Goal: Answer question/provide support: Share knowledge or assist other users

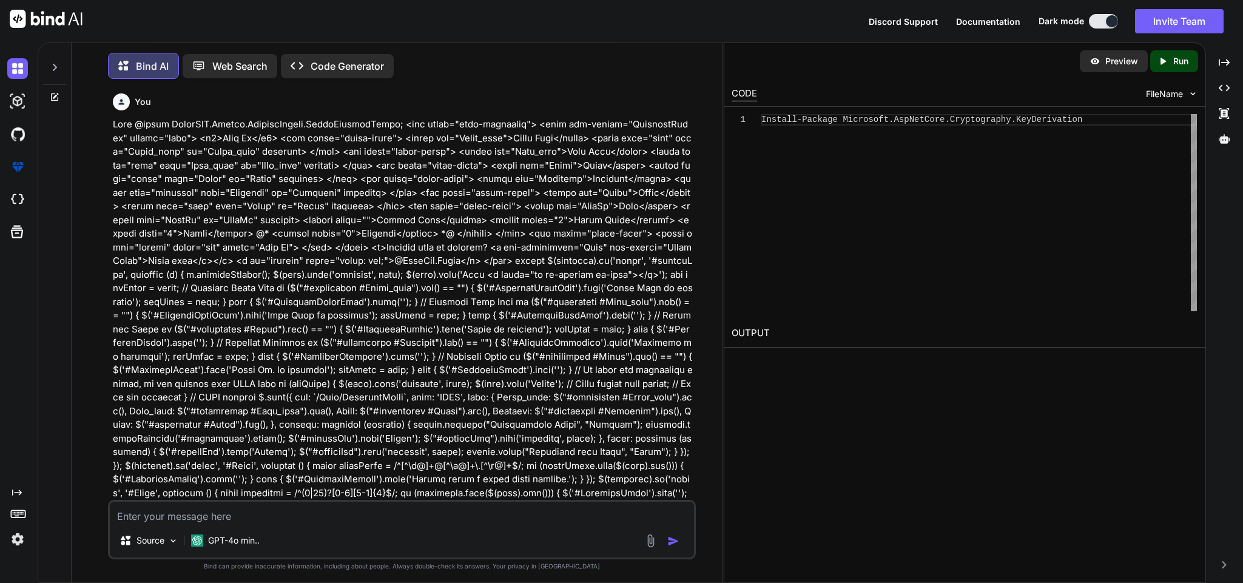
scroll to position [33531, 0]
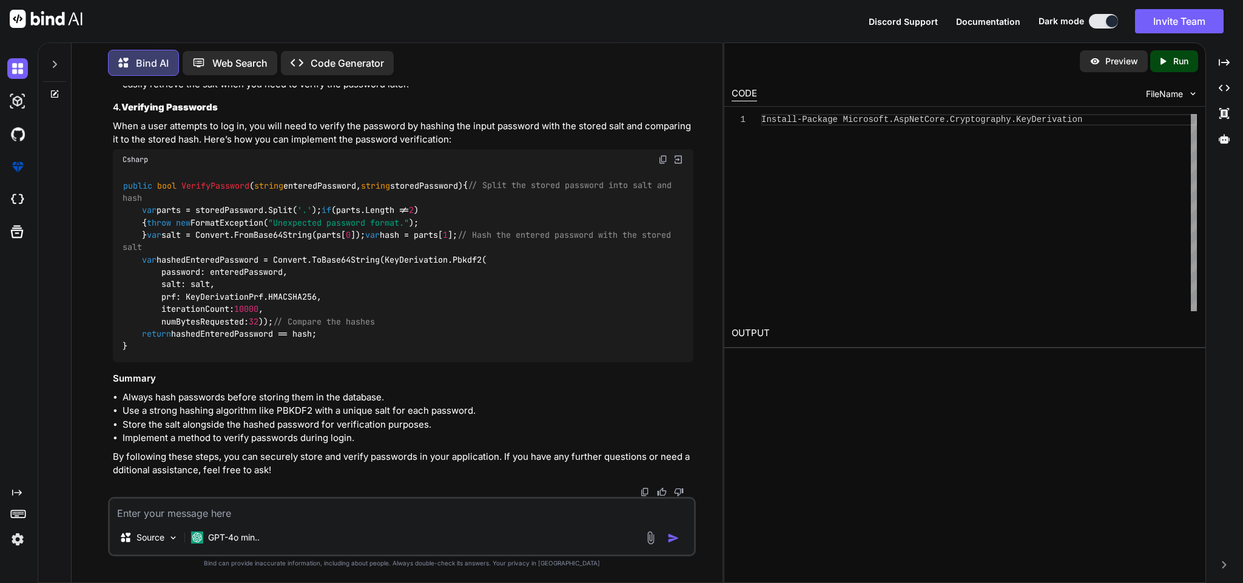
type textarea "i"
type textarea "x"
type textarea "in"
type textarea "x"
type textarea "in"
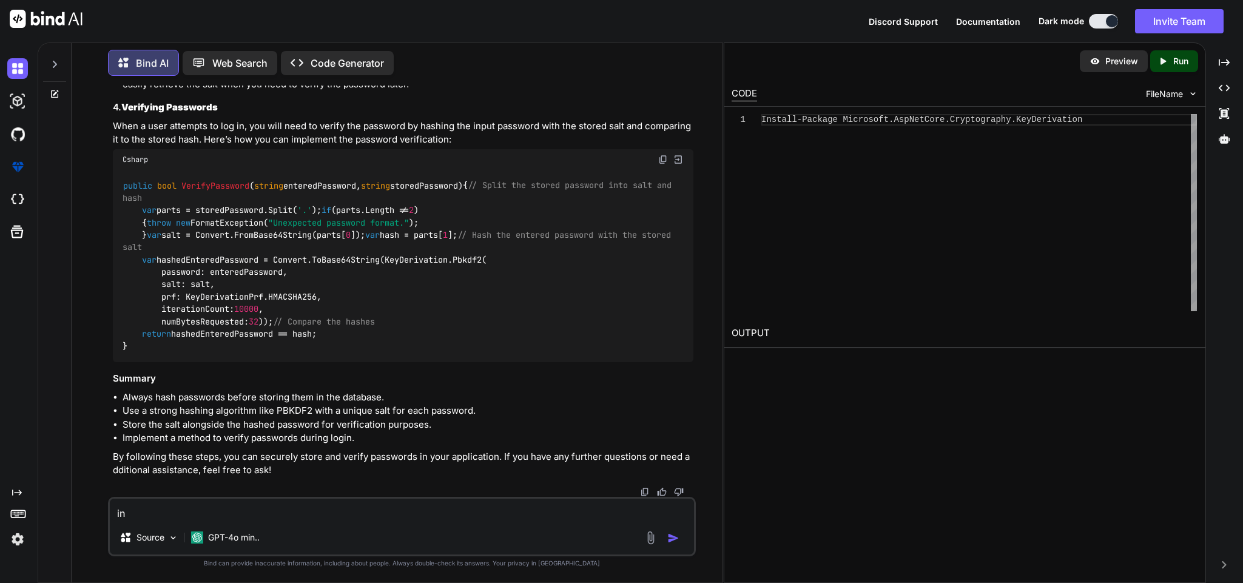
type textarea "x"
type textarea "in m"
type textarea "x"
type textarea "in my"
type textarea "x"
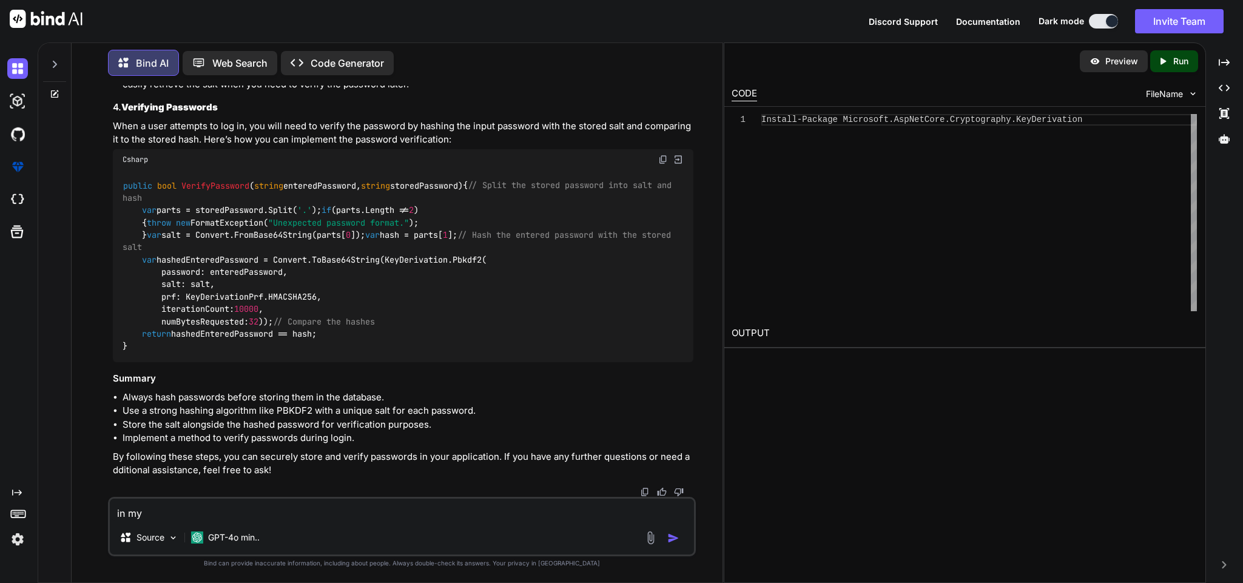
type textarea "in my"
type textarea "x"
type textarea "in my w"
type textarea "x"
type textarea "in my we"
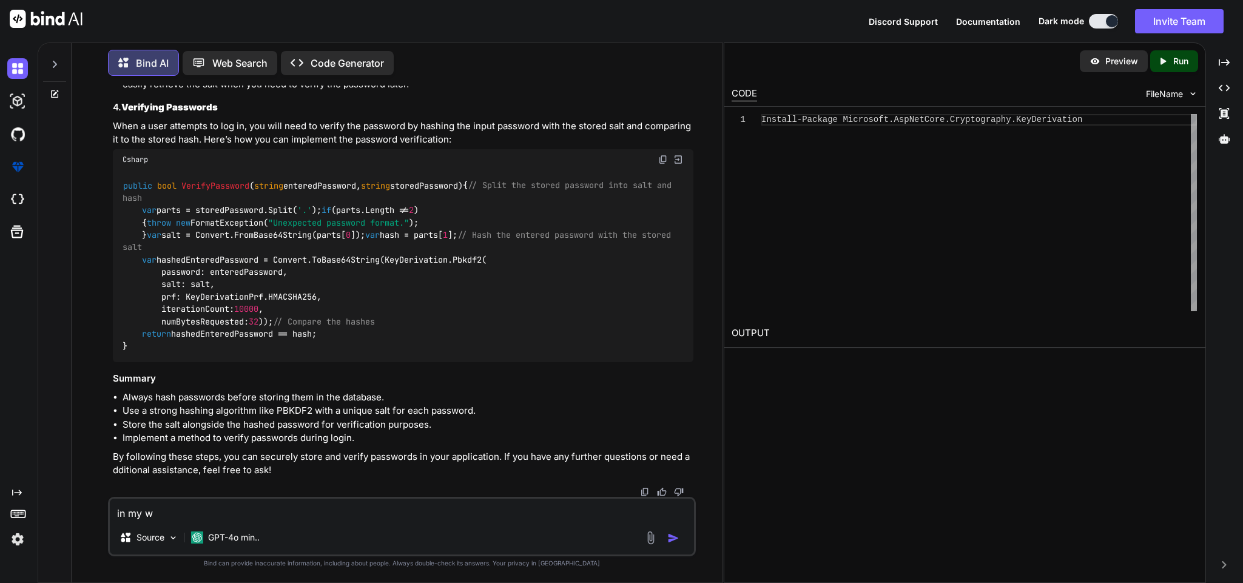
type textarea "x"
type textarea "in my web"
type textarea "x"
type textarea "in my web"
type textarea "x"
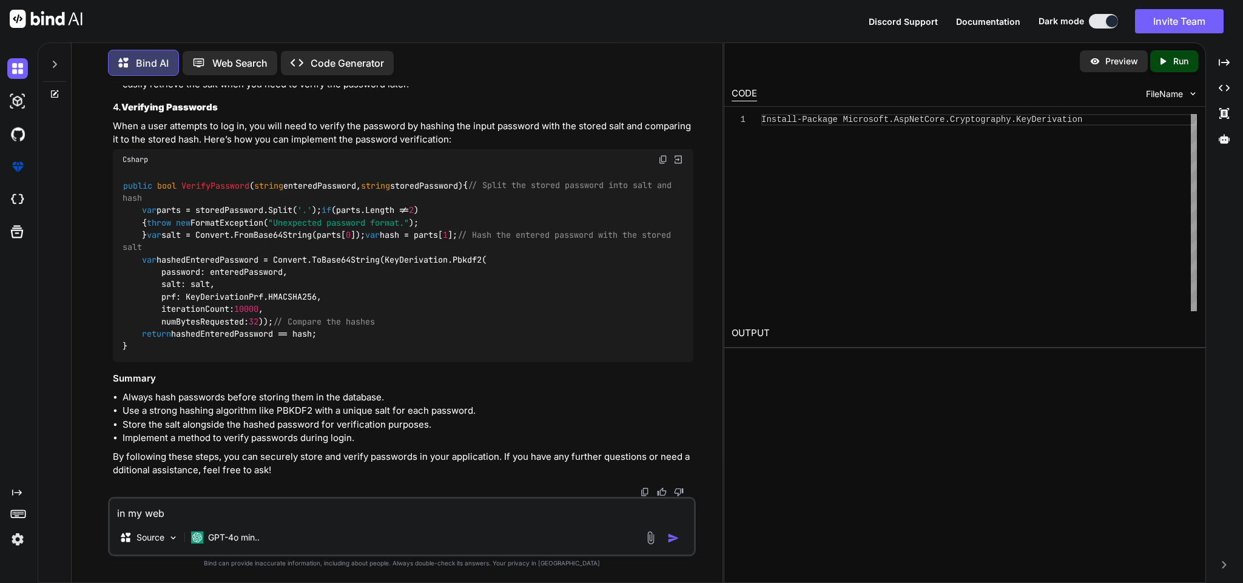
type textarea "in my web p"
type textarea "x"
type textarea "in my web pr"
type textarea "x"
type textarea "in my web pro"
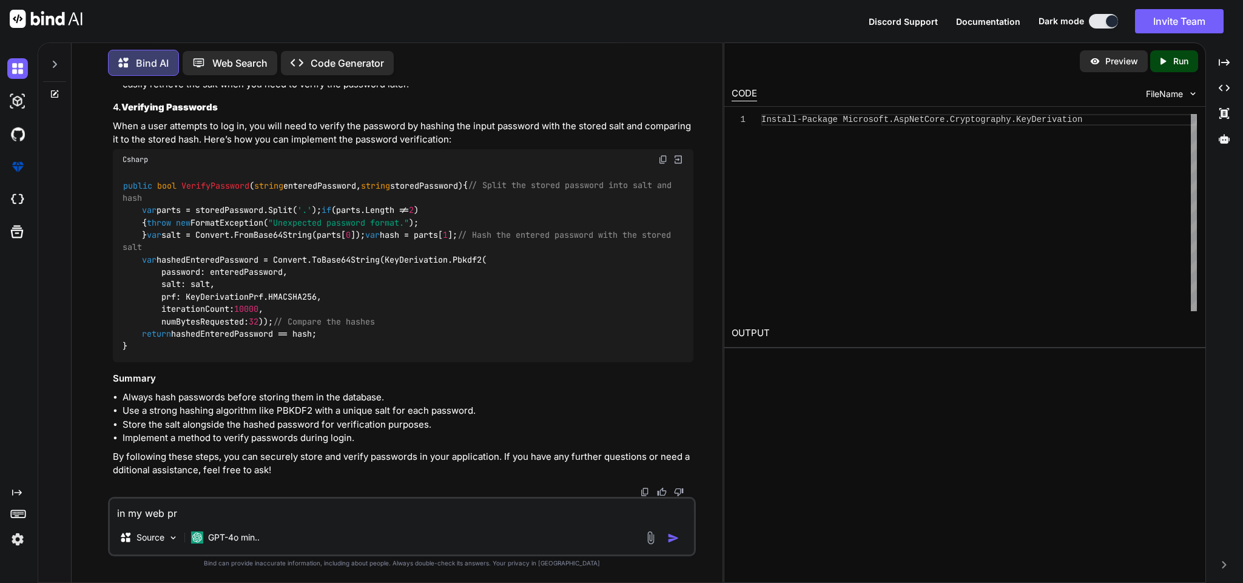
type textarea "x"
type textarea "in my web proj"
type textarea "x"
type textarea "in my web proje"
type textarea "x"
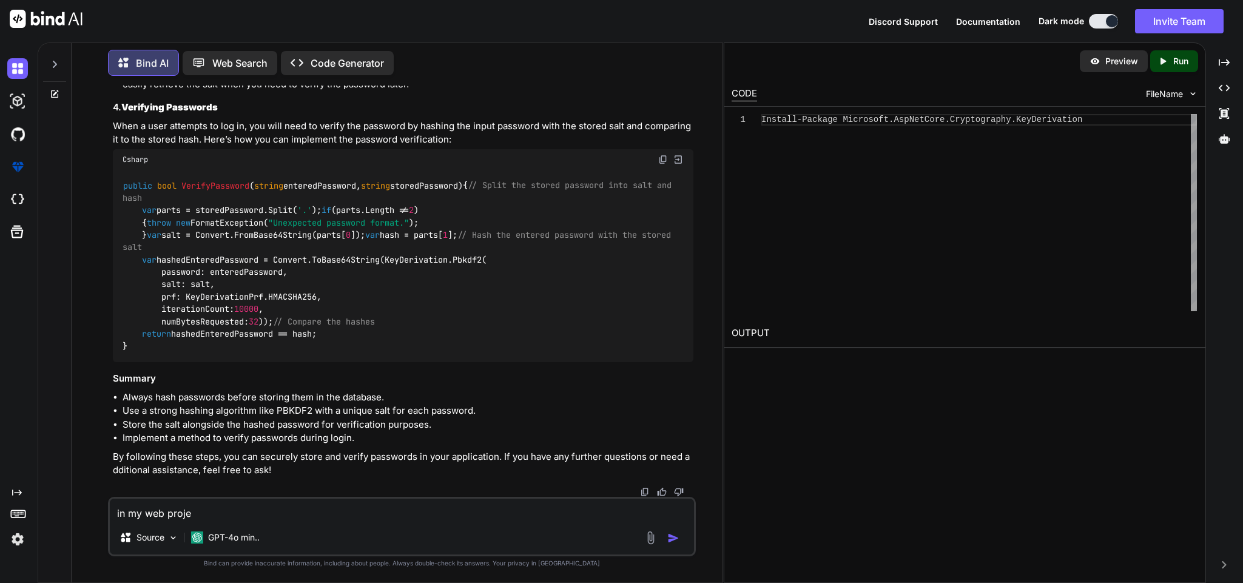
type textarea "in my web projec"
type textarea "x"
type textarea "in my web project"
type textarea "x"
type textarea "in my web project"
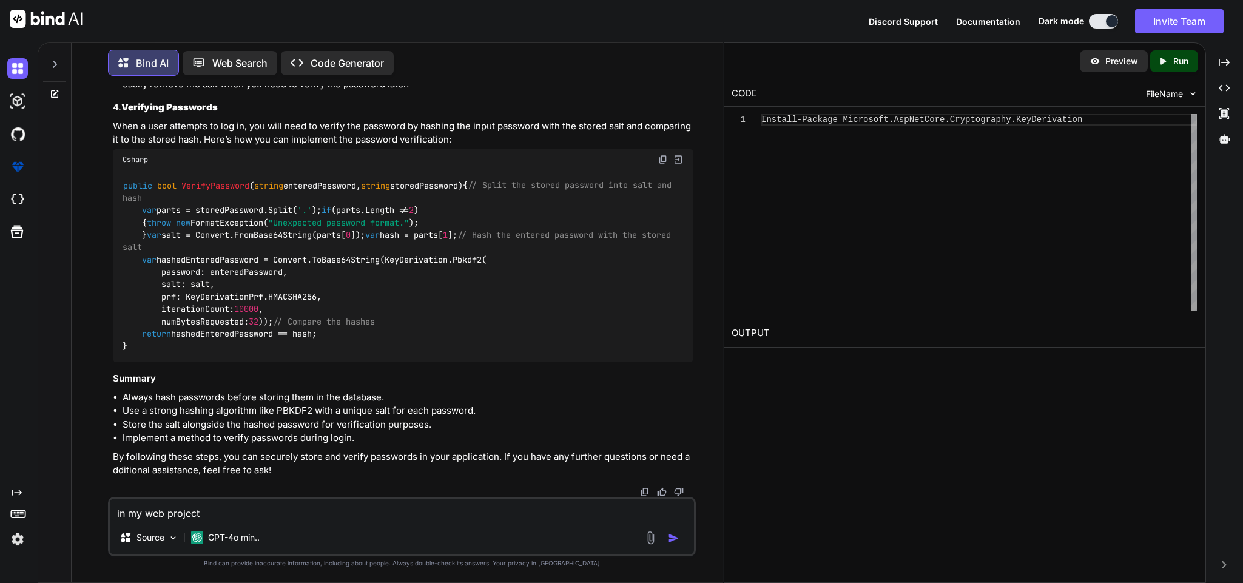
type textarea "x"
type textarea "in my web project i"
type textarea "x"
type textarea "in my web project i"
type textarea "x"
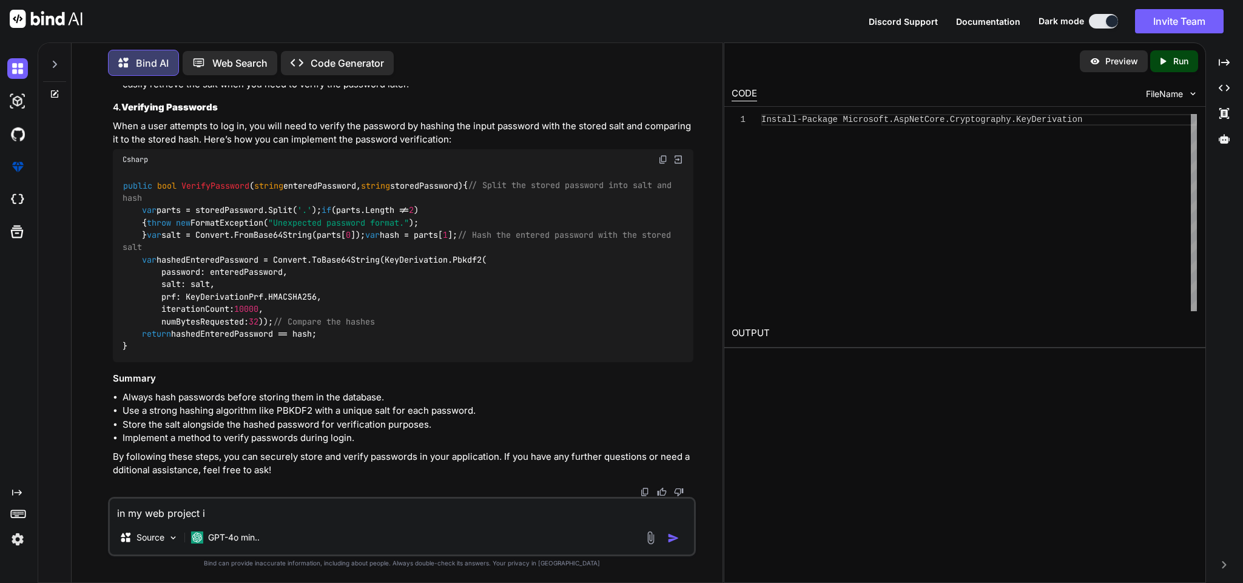
type textarea "in my web project i w"
type textarea "x"
type textarea "in my web project i wr"
type textarea "x"
type textarea "in my web project i wro"
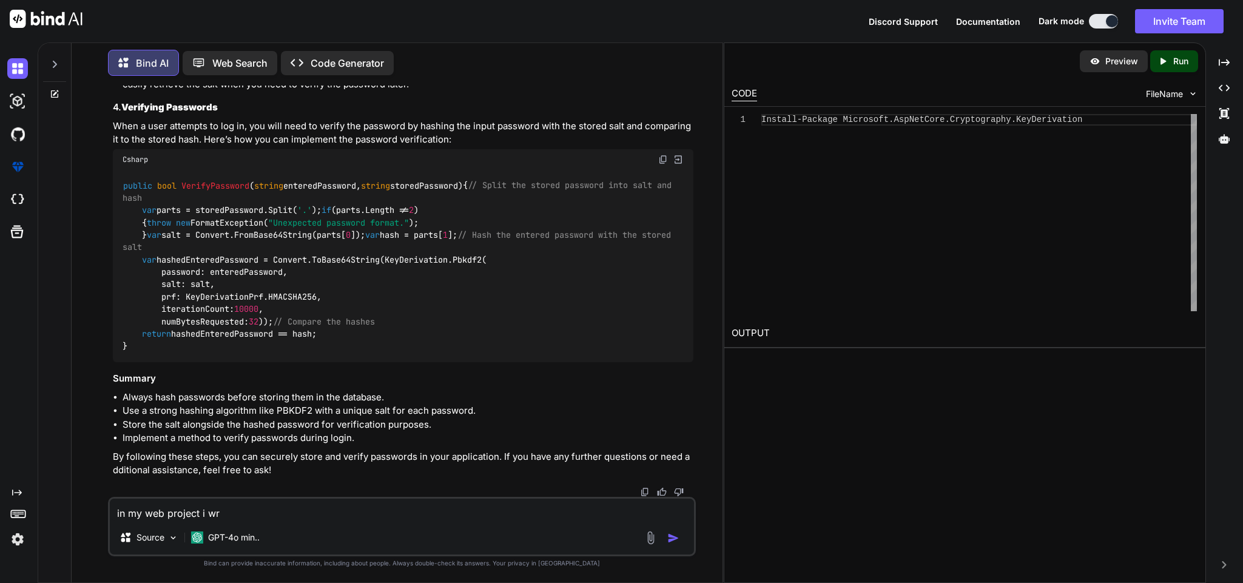
type textarea "x"
type textarea "in my web project i wrot"
type textarea "x"
type textarea "in my web project i wrote"
type textarea "x"
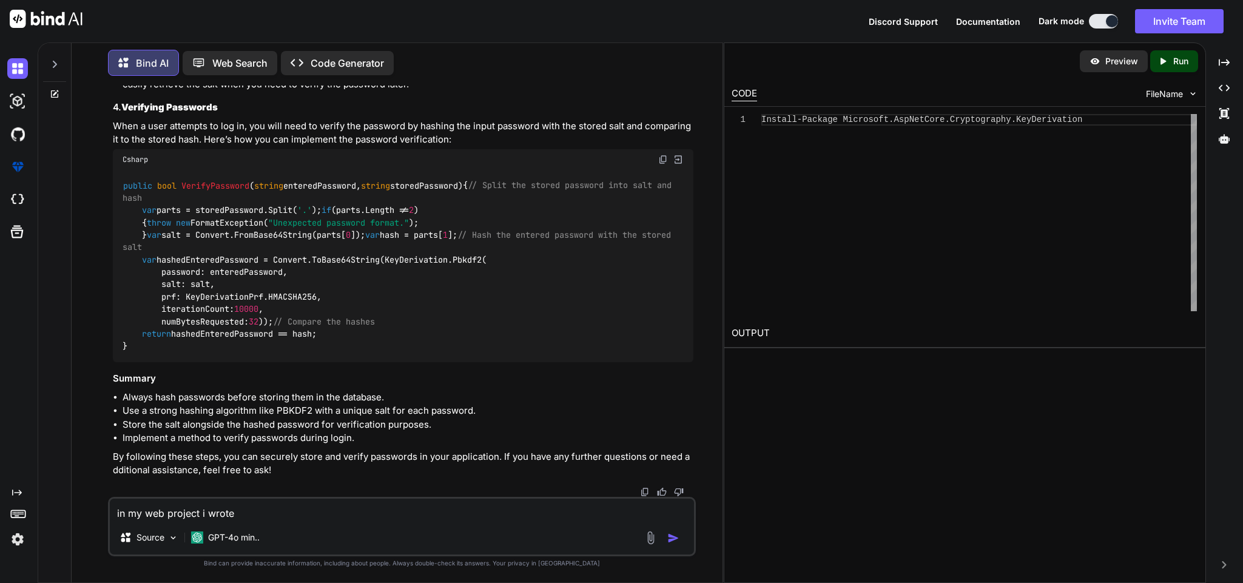
type textarea "in my web project i wrote"
type textarea "x"
type textarea "in my web project i wrote t"
type textarea "x"
type textarea "in my web project i wrote th"
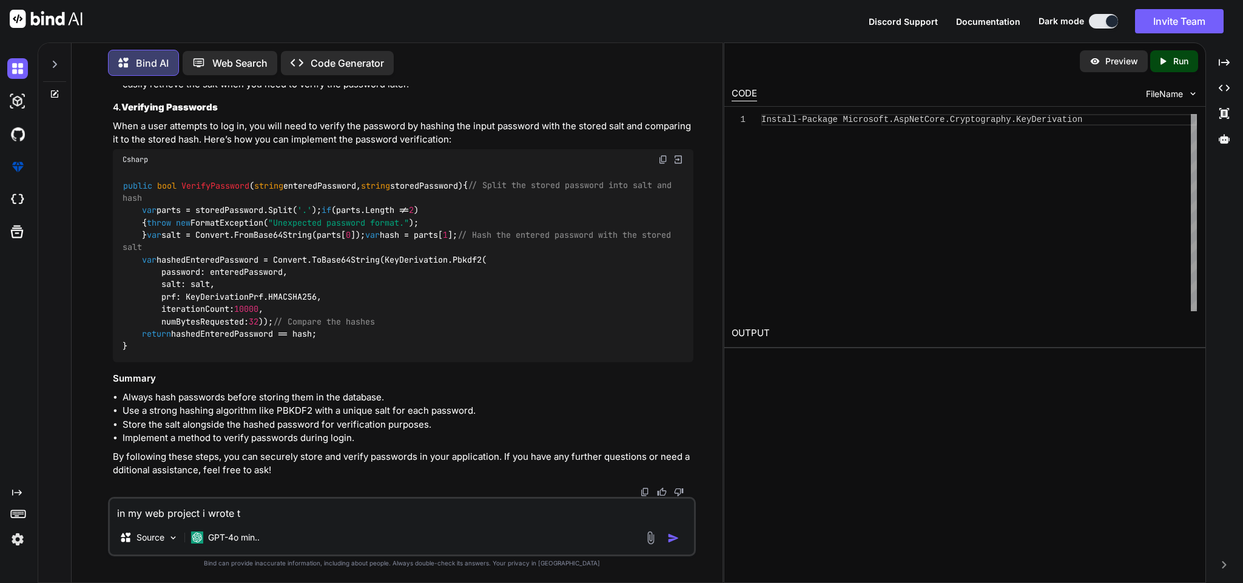
type textarea "x"
type textarea "in my web project i wrote the"
type textarea "x"
type textarea "in my web project i wrote the"
type textarea "x"
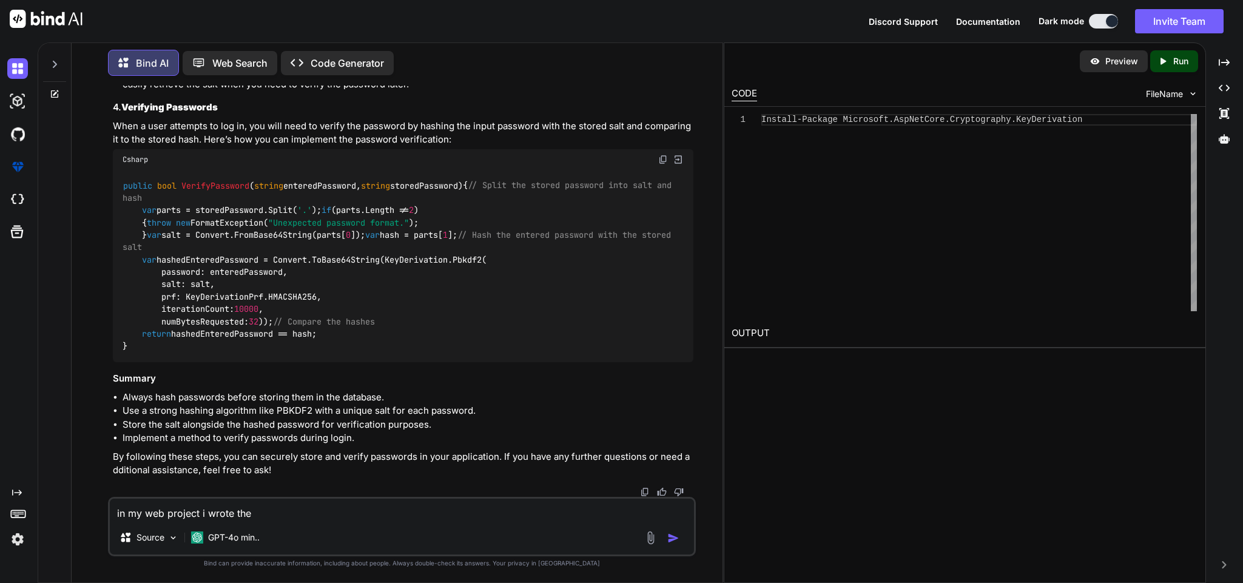
type textarea "in my web project i wrote the l"
type textarea "x"
type textarea "in my web project i wrote the lo"
type textarea "x"
type textarea "in my web project i wrote the log"
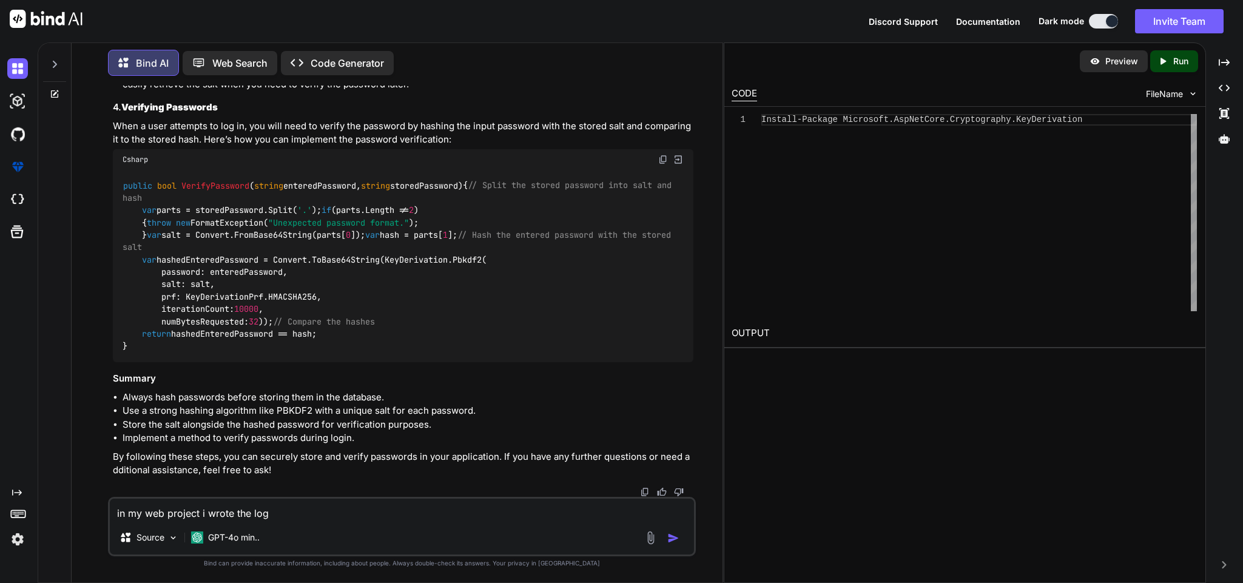
type textarea "x"
type textarea "in my web project i wrote the logi"
type textarea "x"
type textarea "in my web project i wrote the login"
type textarea "x"
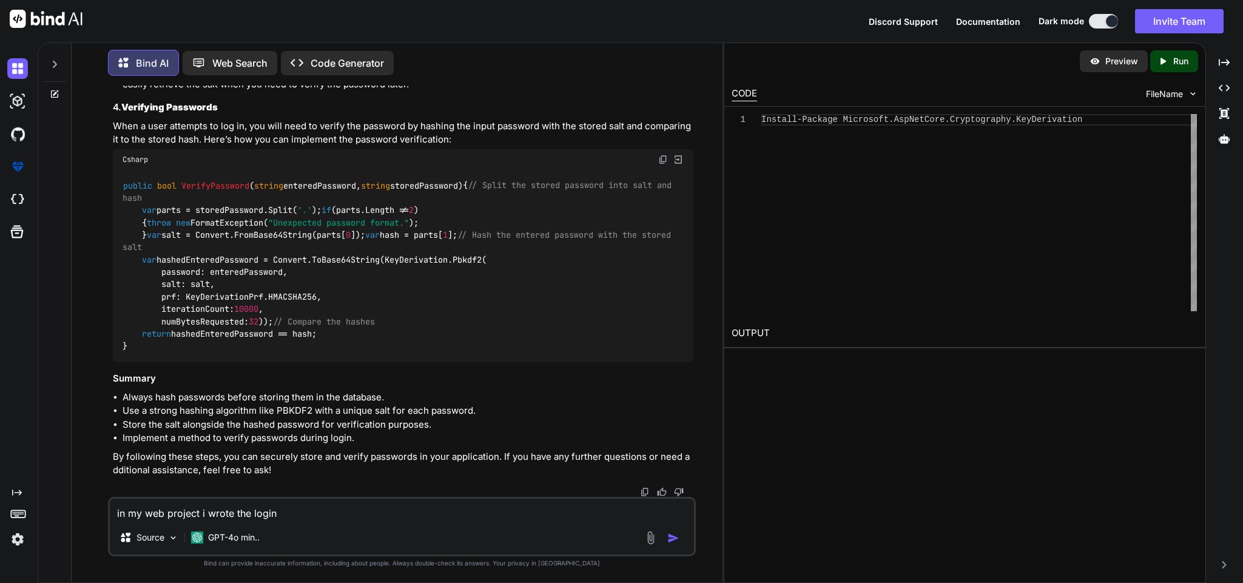
type textarea "in my web project i wrote the login"
type textarea "x"
type textarea "in my web project i wrote the login m"
type textarea "x"
type textarea "in my web project i wrote the login me"
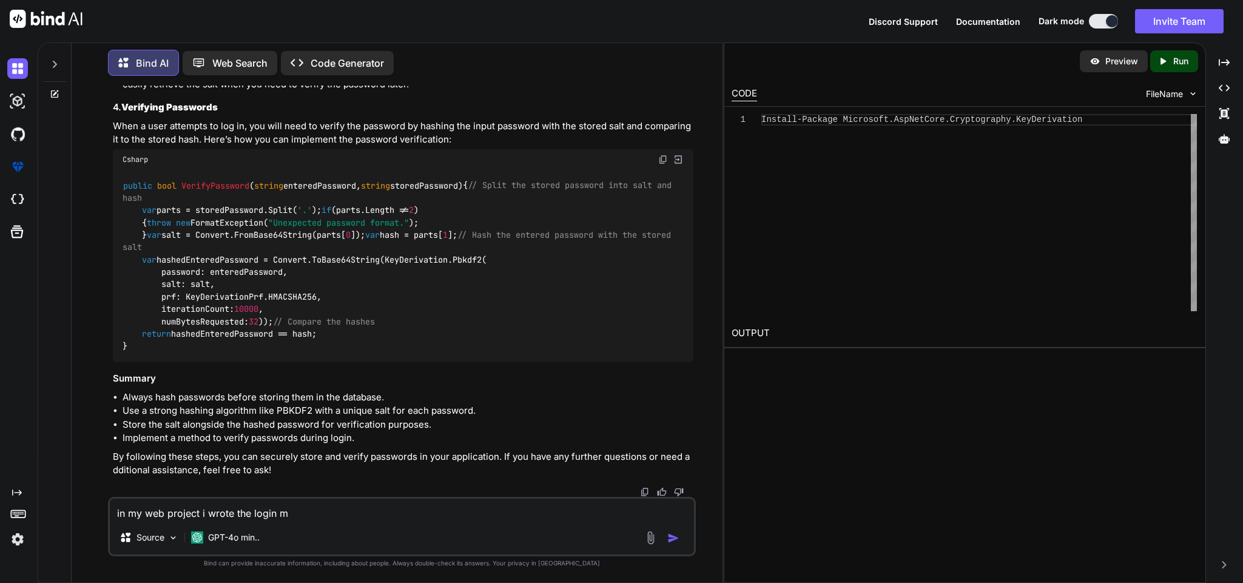
type textarea "x"
type textarea "in my web project i wrote the login met"
type textarea "x"
type textarea "in my web project i wrote the login meth"
type textarea "x"
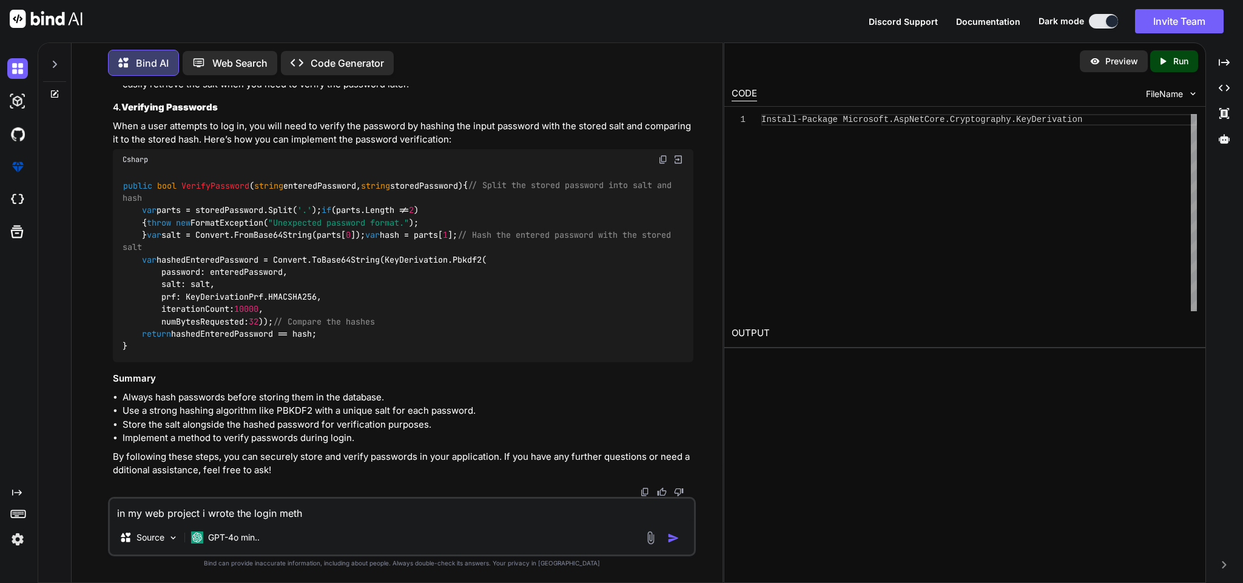
type textarea "in my web project i wrote the login metho"
type textarea "x"
type textarea "in my web project i wrote the login method"
type textarea "x"
type textarea "in my web project i wrote the login method"
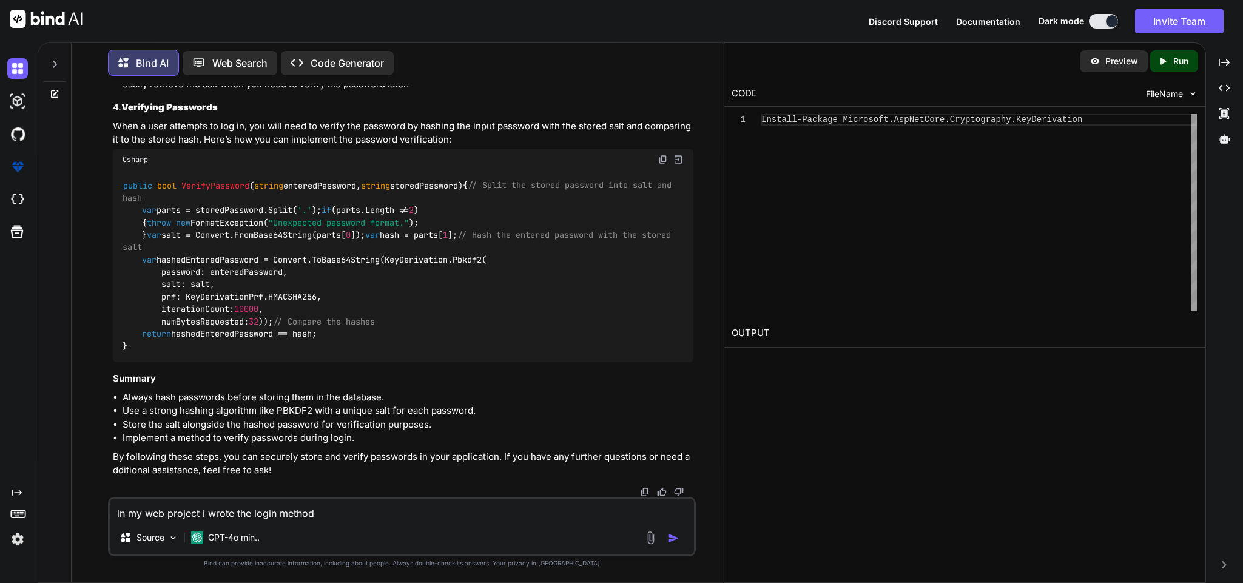
type textarea "x"
type textarea "in my web project i wrote the login method s"
type textarea "x"
type textarea "in my web project i wrote the login method sa"
type textarea "x"
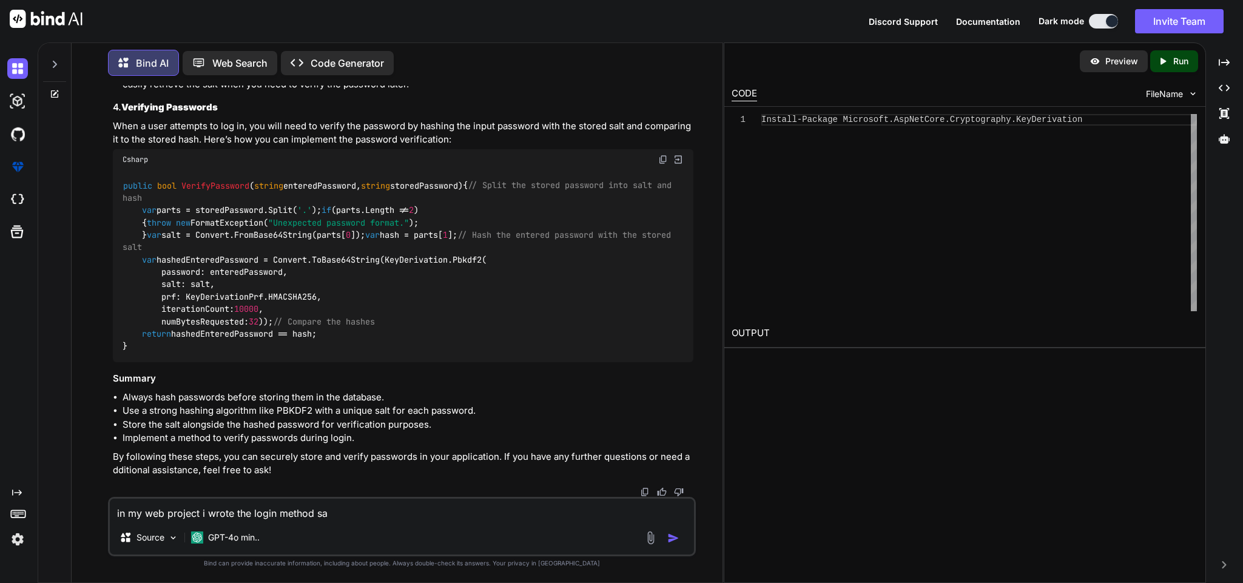
type textarea "in my web project i wrote the login method [PERSON_NAME]"
type textarea "x"
type textarea "in my web project i wrote the login method same"
type textarea "x"
type textarea "in my web project i wrote the login method same"
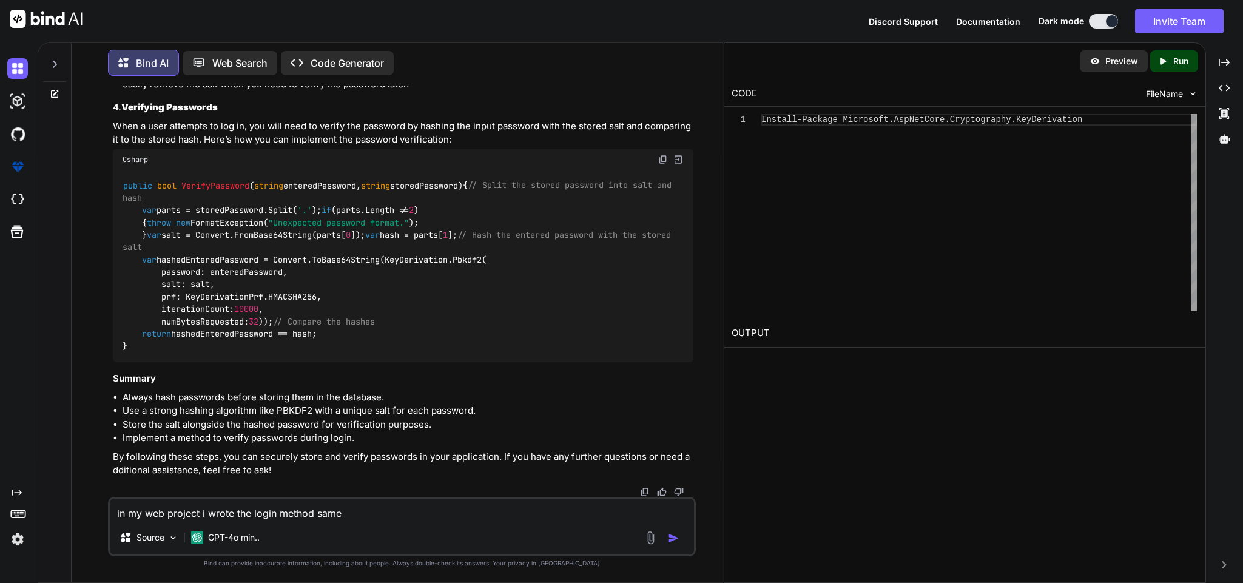
type textarea "x"
type textarea "in my web project i wrote the login method same a"
type textarea "x"
type textarea "in my web project i wrote the login method same as"
type textarea "x"
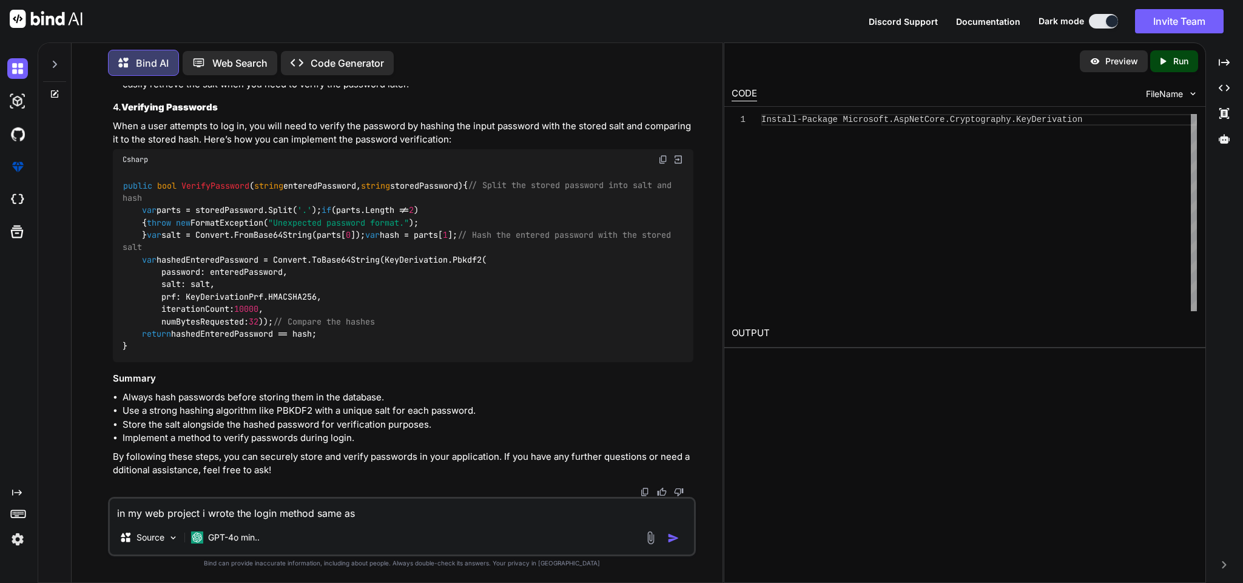
type textarea "in my web project i wrote the login method same as"
type textarea "x"
type textarea "in my web project i wrote the login method same as m"
type textarea "x"
type textarea "in my web project i wrote the login method same as my"
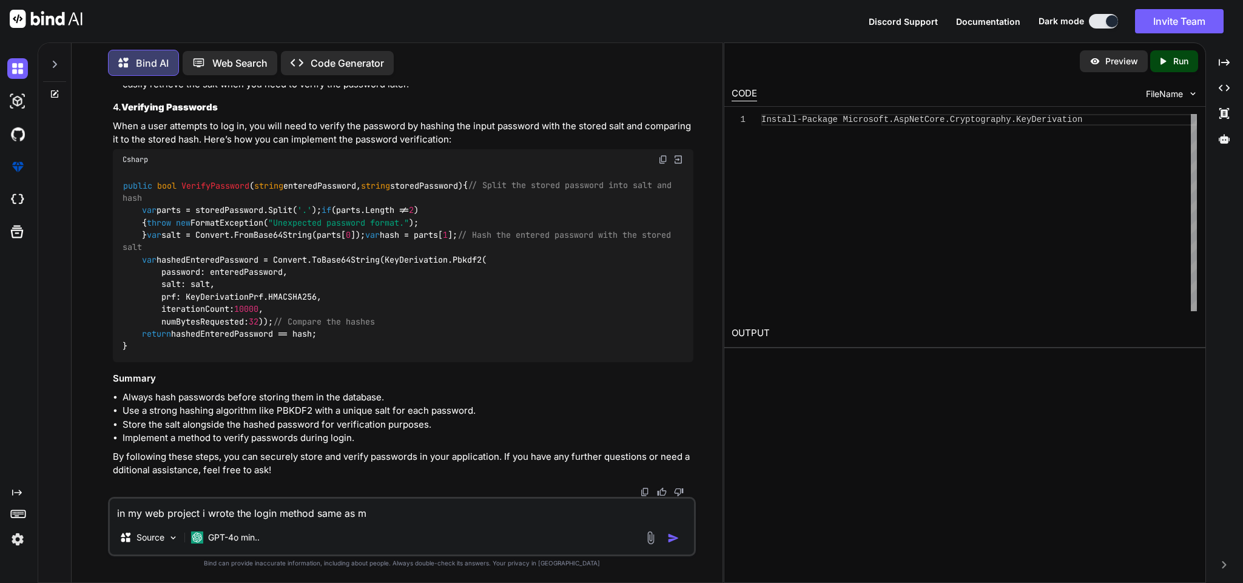
type textarea "x"
type textarea "in my web project i wrote the login method same as my"
type textarea "x"
type textarea "in my web project i wrote the login method same as my a"
type textarea "x"
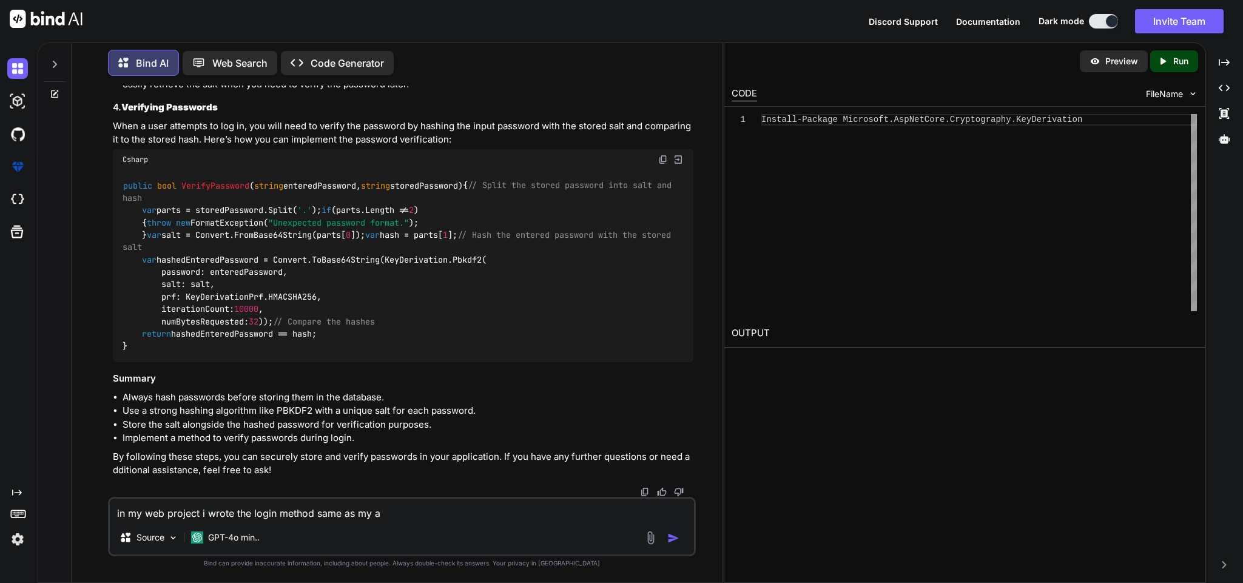
type textarea "in my web project i wrote the login method same as my ap"
type textarea "x"
type textarea "in my web project i wrote the login method same as my api"
type textarea "x"
type textarea "in my web project i wrote the login method same as my api"
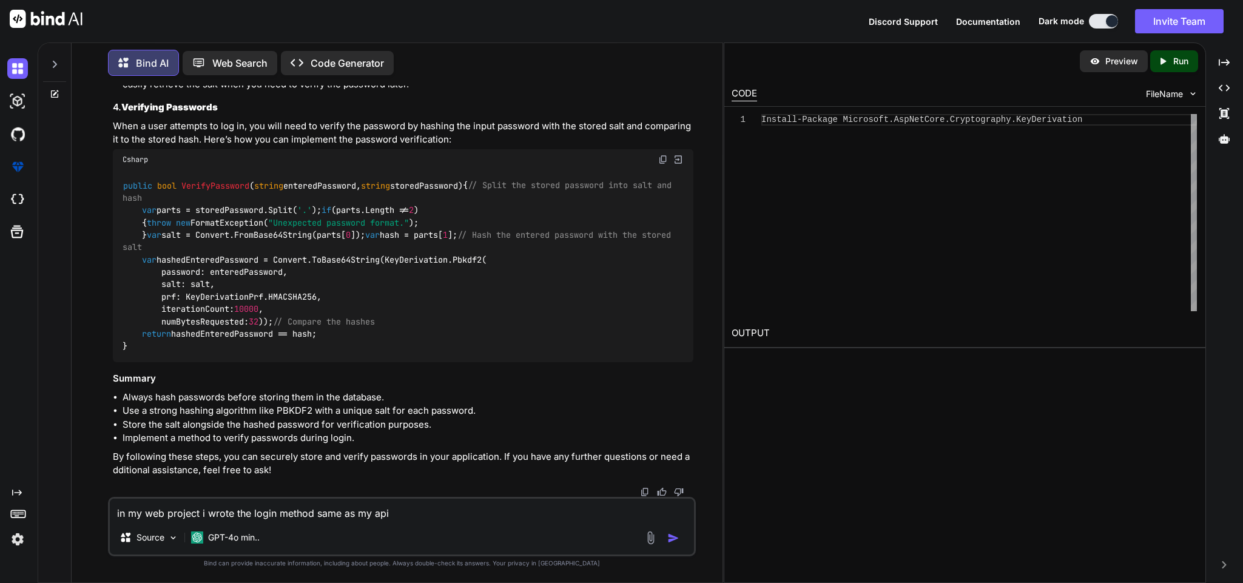
type textarea "x"
type textarea "in my web project i wrote the login method same as my api p"
type textarea "x"
type textarea "in my web project i wrote the login method same as my api pr"
type textarea "x"
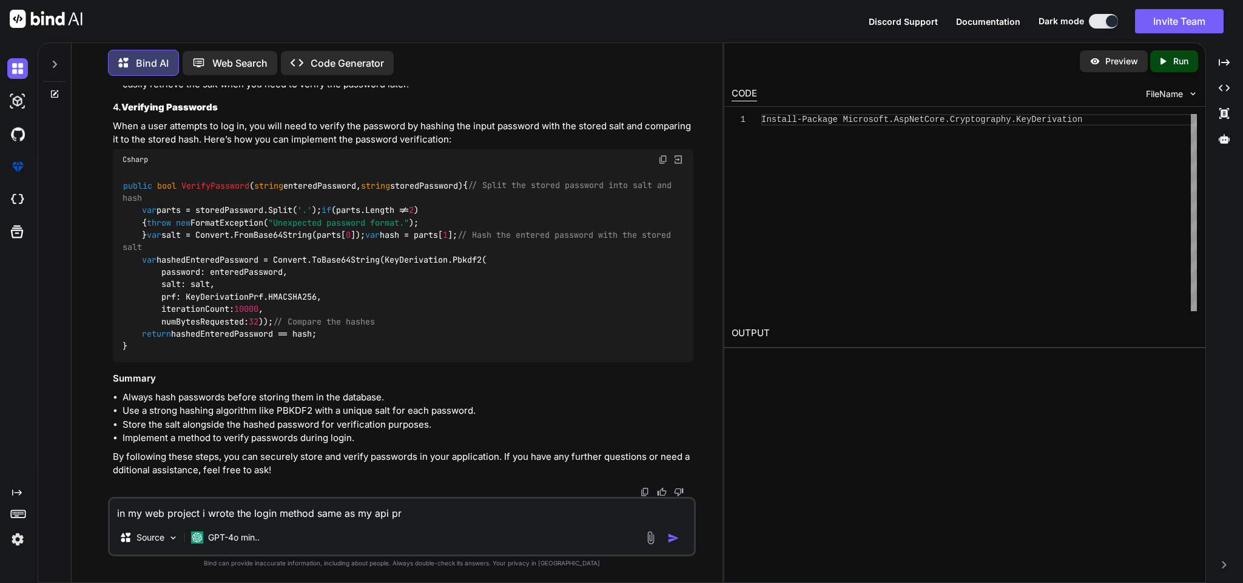
type textarea "in my web project i wrote the login method same as my api pro"
type textarea "x"
type textarea "in my web project i wrote the login method same as my api proj"
type textarea "x"
type textarea "in my web project i wrote the login method same as my api proje"
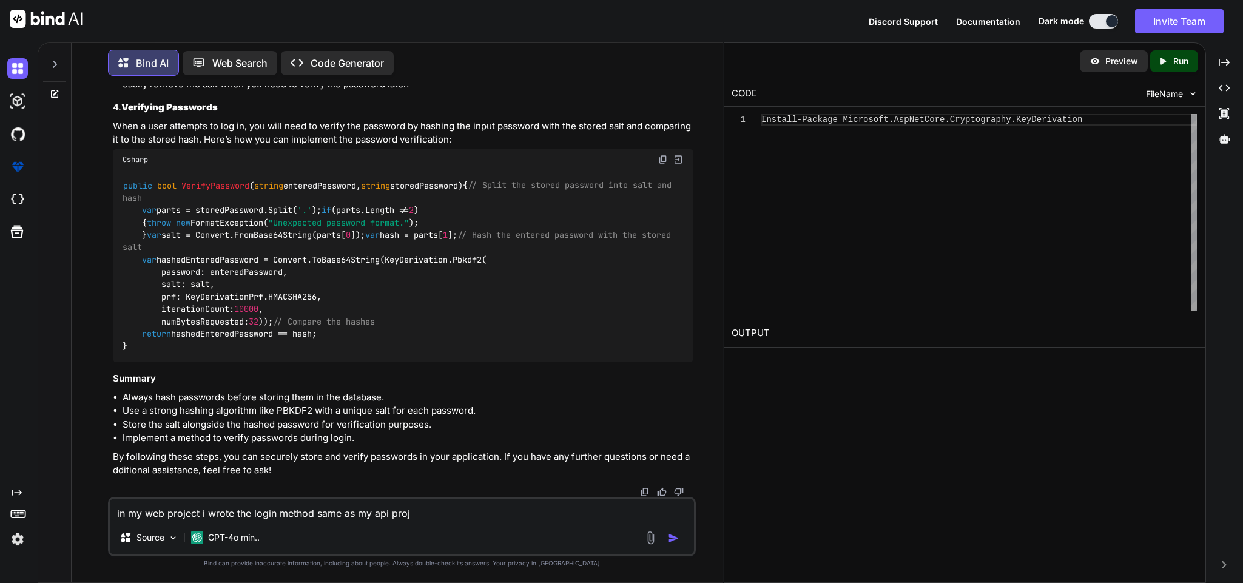
type textarea "x"
type textarea "in my web project i wrote the login method same as my api projec"
type textarea "x"
type textarea "in my web project i wrote the login method same as my api project"
type textarea "x"
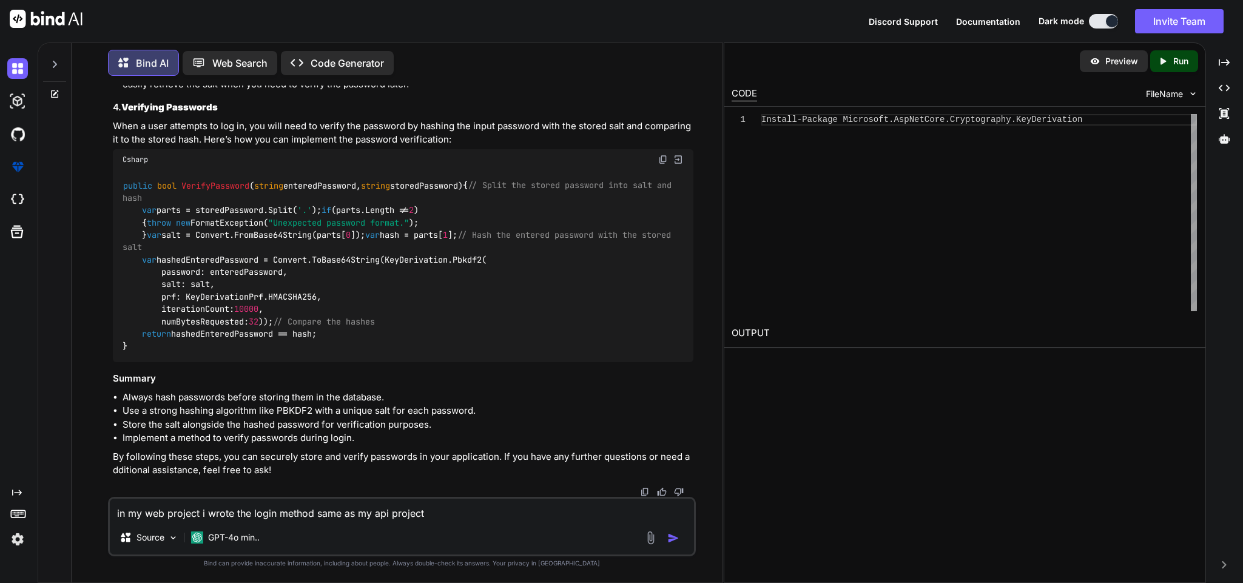
type textarea "in my web project i wrote the login method same as my api project"
type textarea "x"
type textarea "in my web project i wrote the login method same as my api project p"
type textarea "x"
type textarea "in my web project i wrote the login method same as my api project pl"
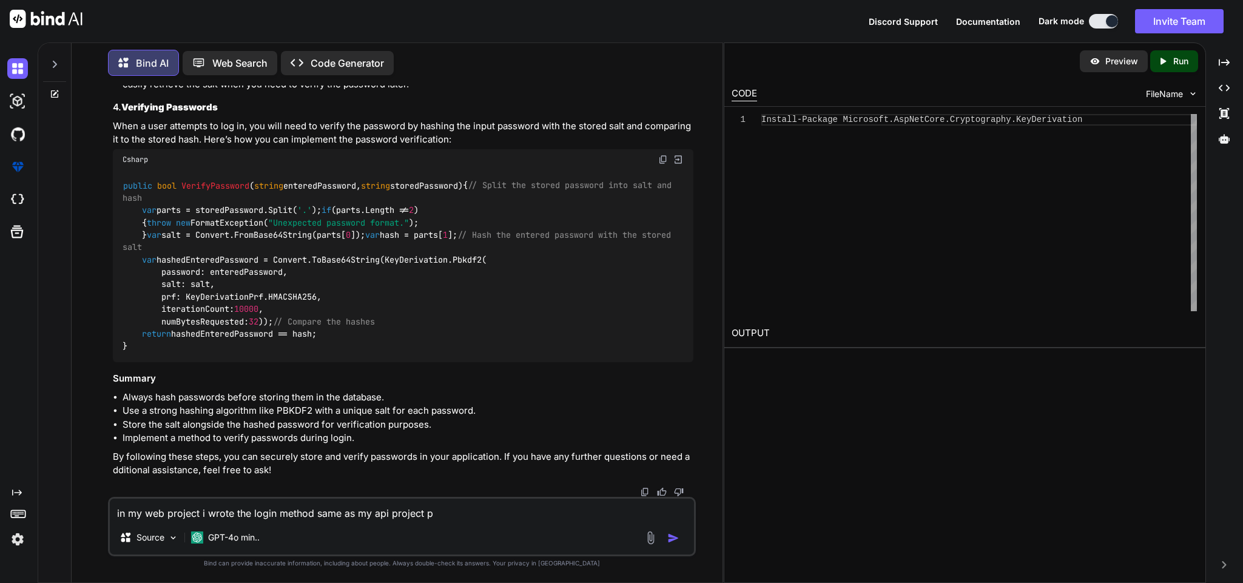
type textarea "x"
type textarea "in my web project i wrote the login method same as my api project ple"
type textarea "x"
type textarea "in my web project i wrote the login method same as my api project plea"
type textarea "x"
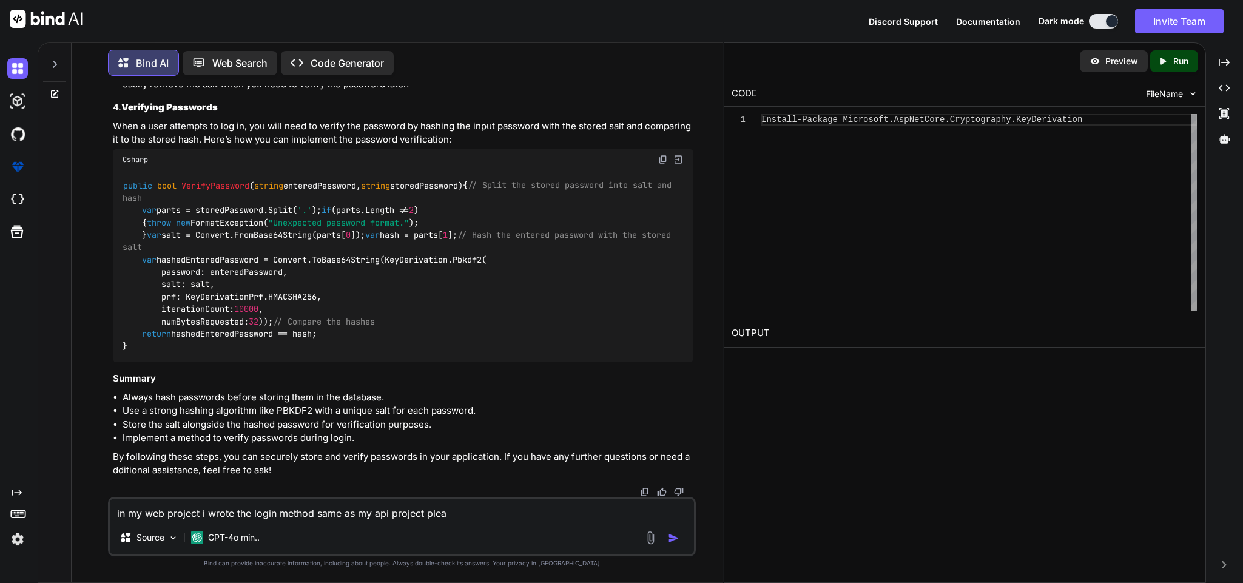
type textarea "in my web project i wrote the login method same as my api project pleas"
type textarea "x"
type textarea "in my web project i wrote the login method same as my api project please"
type textarea "x"
type textarea "in my web project i wrote the login method same as my api project please"
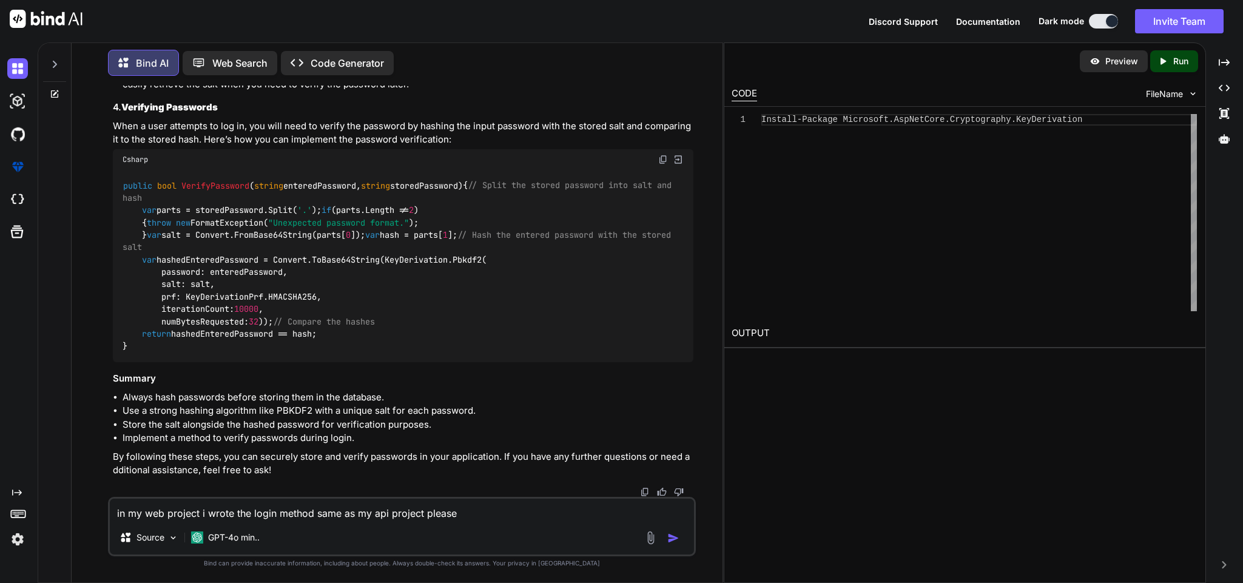
type textarea "x"
type textarea "in my web project i wrote the login method same as my api project please t"
type textarea "x"
type textarea "in my web project i wrote the login method same as my api project please te"
type textarea "x"
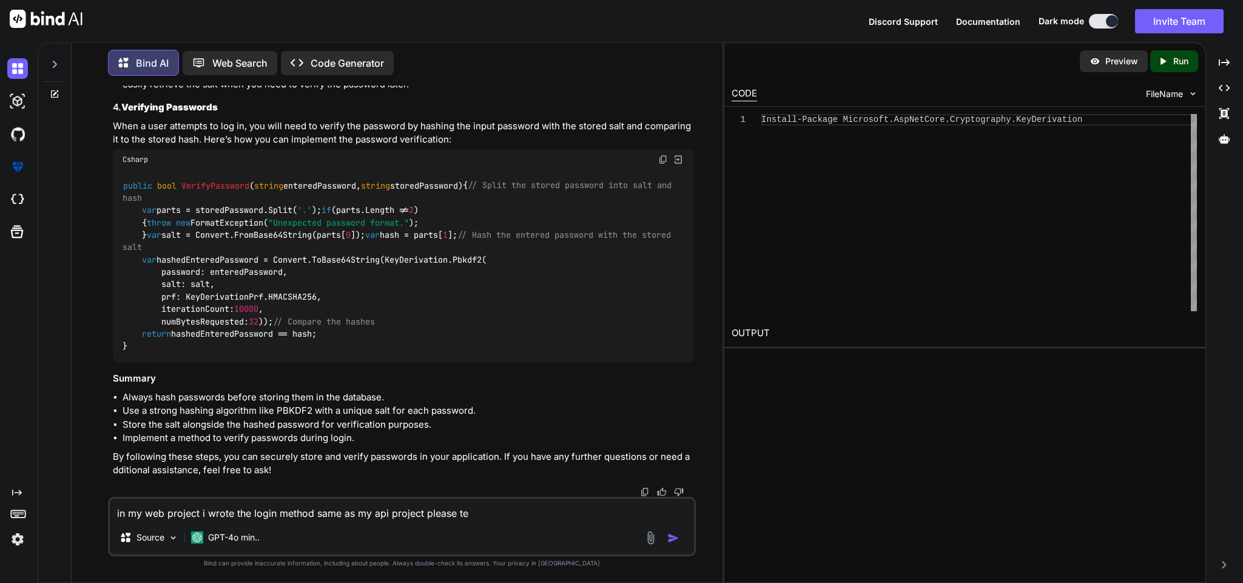
type textarea "in my web project i wrote the login method same as my api project please t"
type textarea "x"
type textarea "in my web project i wrote the login method same as my api project please"
type textarea "x"
type textarea "in my web project i wrote the login method same as my api project please"
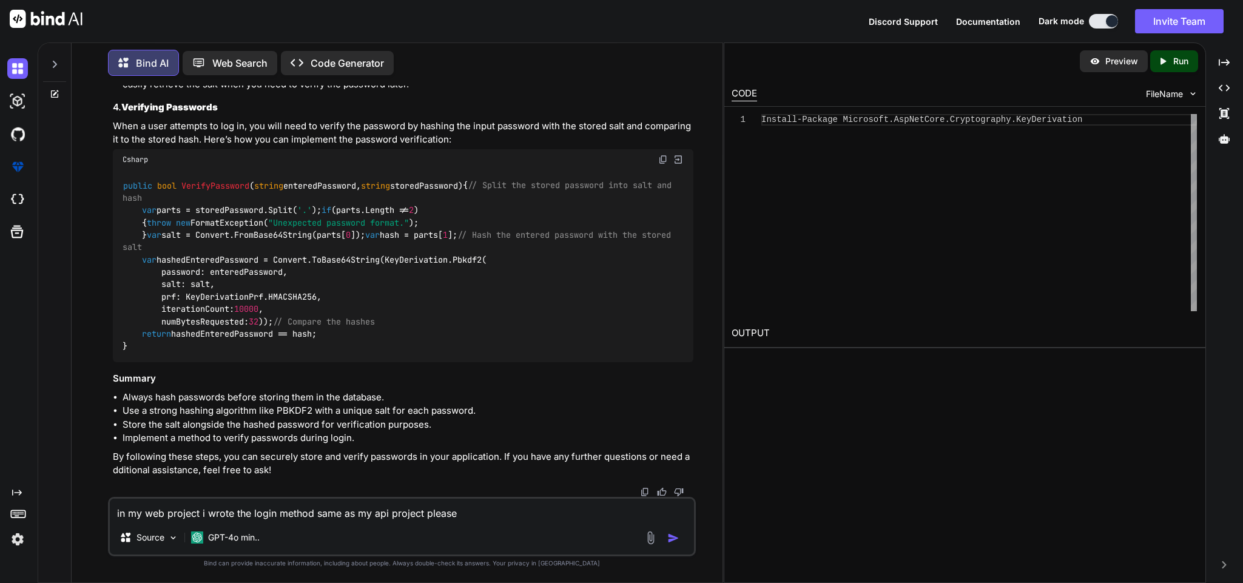
type textarea "x"
type textarea "in my web project i wrote the login method same as my api project pleas"
type textarea "x"
type textarea "in my web project i wrote the login method same as my api project plea"
type textarea "x"
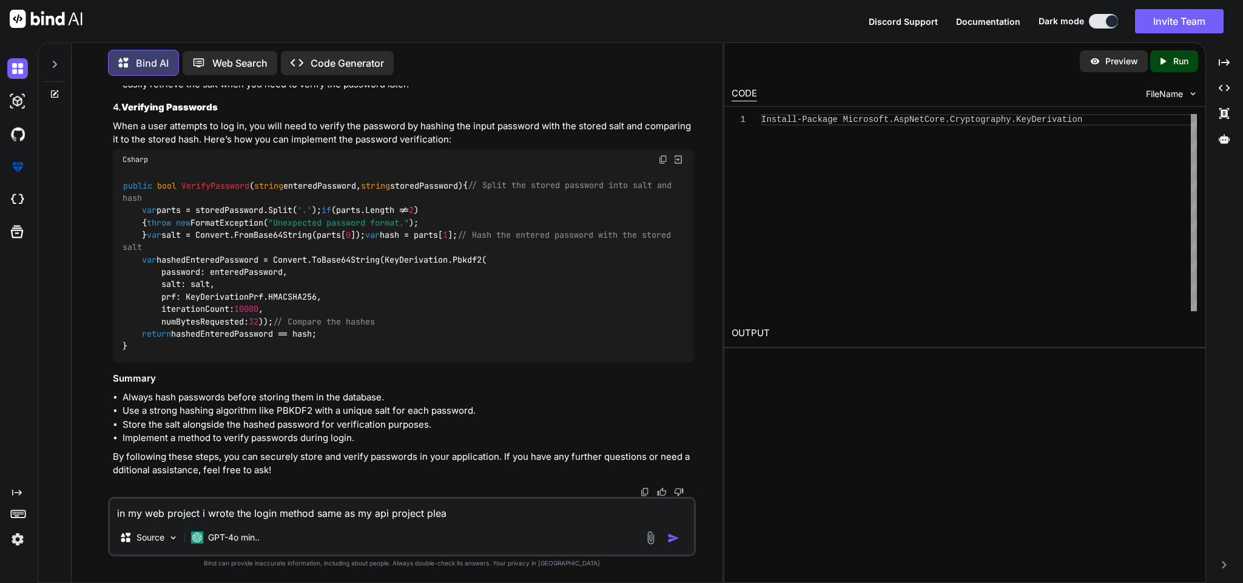
type textarea "in my web project i wrote the login method same as my api project ple"
type textarea "x"
type textarea "in my web project i wrote the login method same as my api project pl"
type textarea "x"
type textarea "in my web project i wrote the login method same as my api project p"
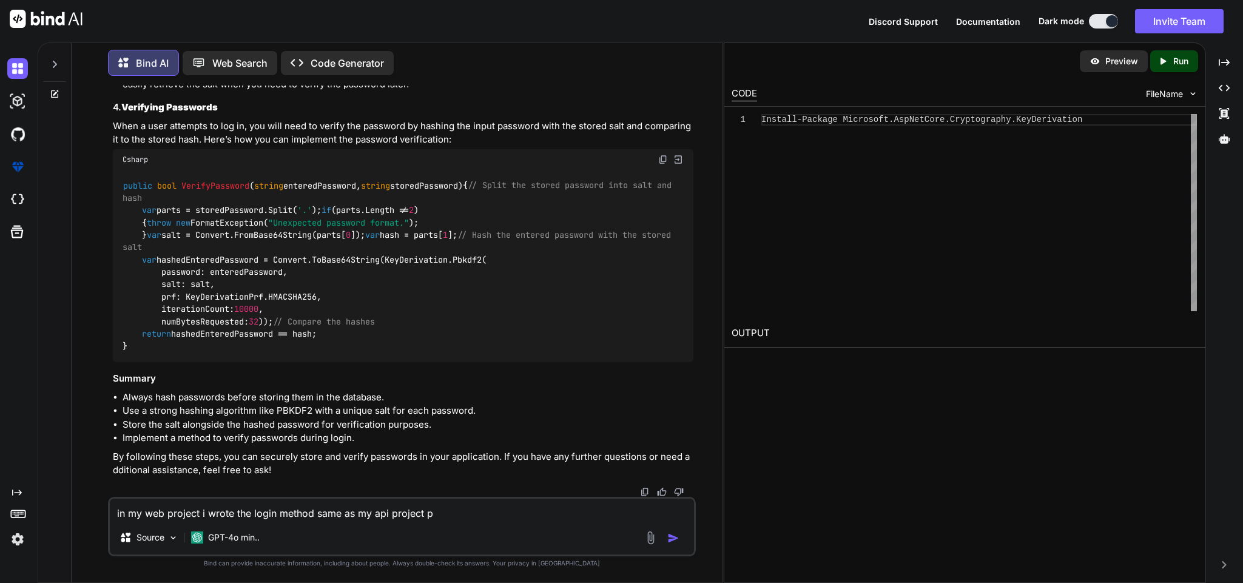
type textarea "x"
type textarea "in my web project i wrote the login method same as my api project"
type textarea "x"
type textarea "in my web project i wrote the login method same as my api project ."
type textarea "x"
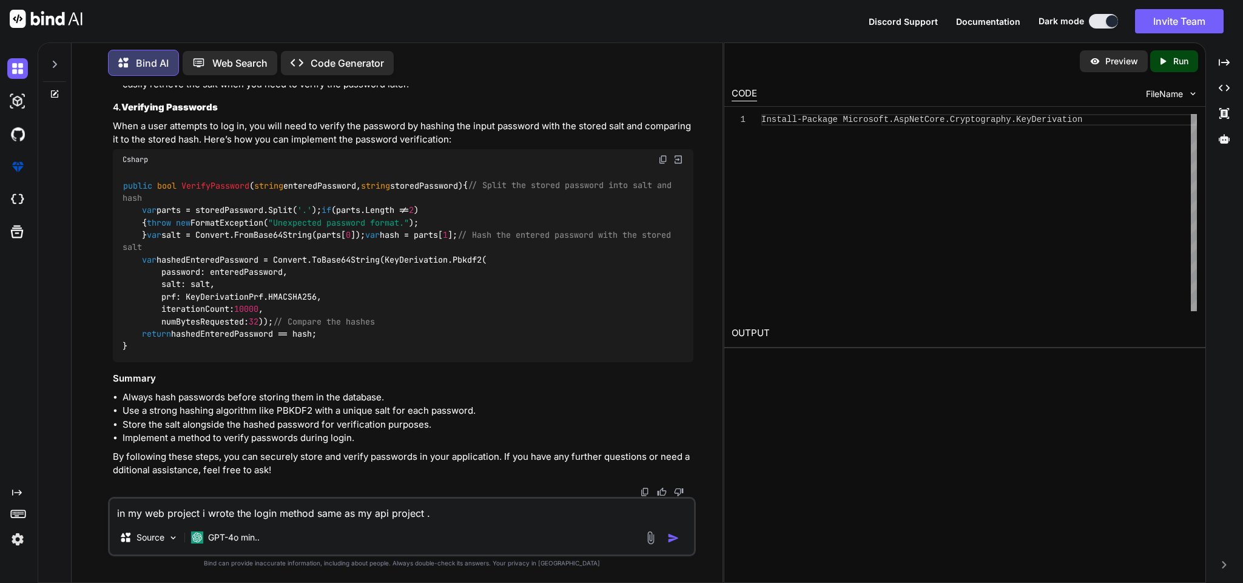
type textarea "in my web project i wrote the login method same as my api project ."
type textarea "x"
type textarea "in my web project i wrote the login method same as my api project . T"
type textarea "x"
type textarea "in my web project i wrote the login method same as my api project . Te"
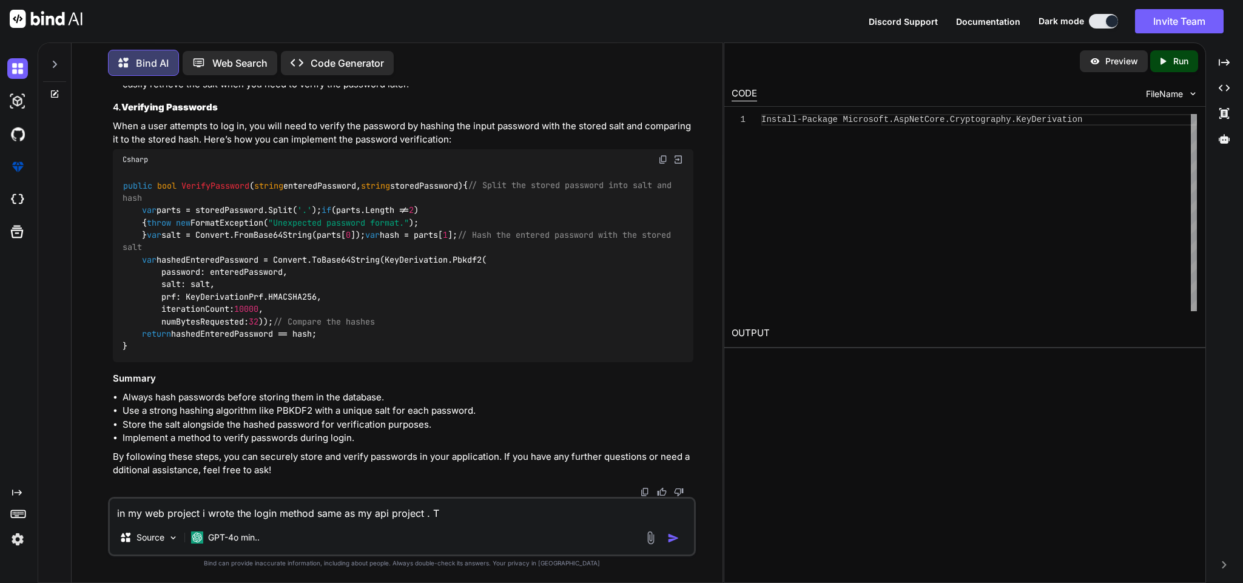
type textarea "x"
type textarea "in my web project i wrote the login method same as my api project . Tel"
type textarea "x"
type textarea "in my web project i wrote the login method same as my api project . Tell"
type textarea "x"
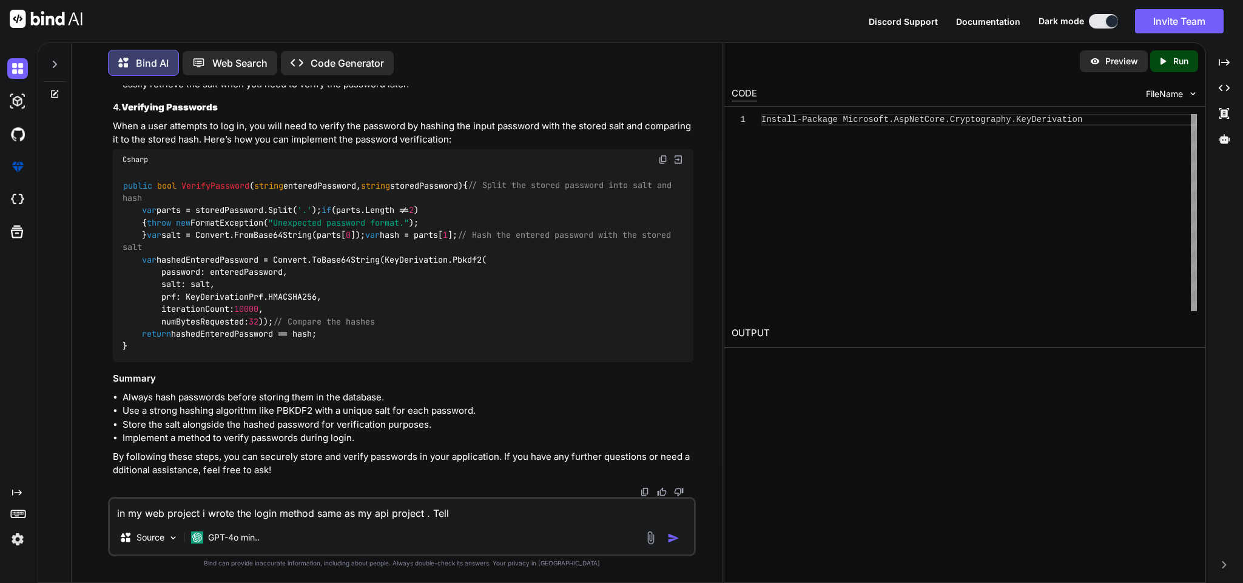
type textarea "in my web project i wrote the login method same as my api project . Tell"
type textarea "x"
type textarea "in my web project i wrote the login method same as my api project . Tell m"
type textarea "x"
type textarea "in my web project i wrote the login method same as my api project . Tell me"
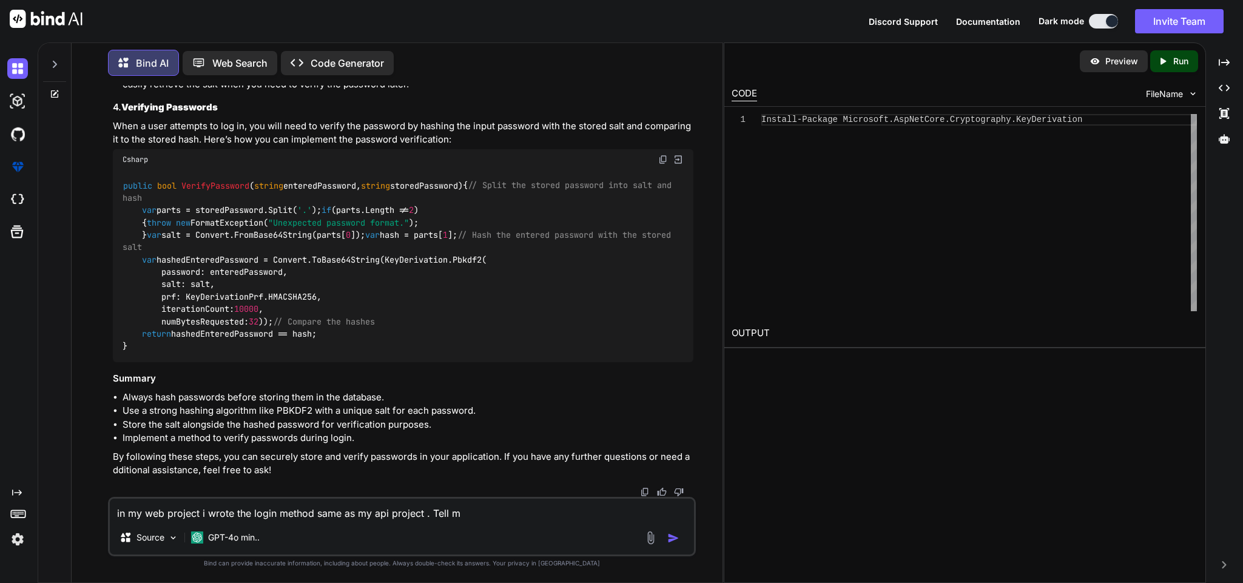
type textarea "x"
type textarea "in my web project i wrote the login method same as my api project . Tell me"
type textarea "x"
type textarea "in my web project i wrote the login method same as my api project . Tell me h"
type textarea "x"
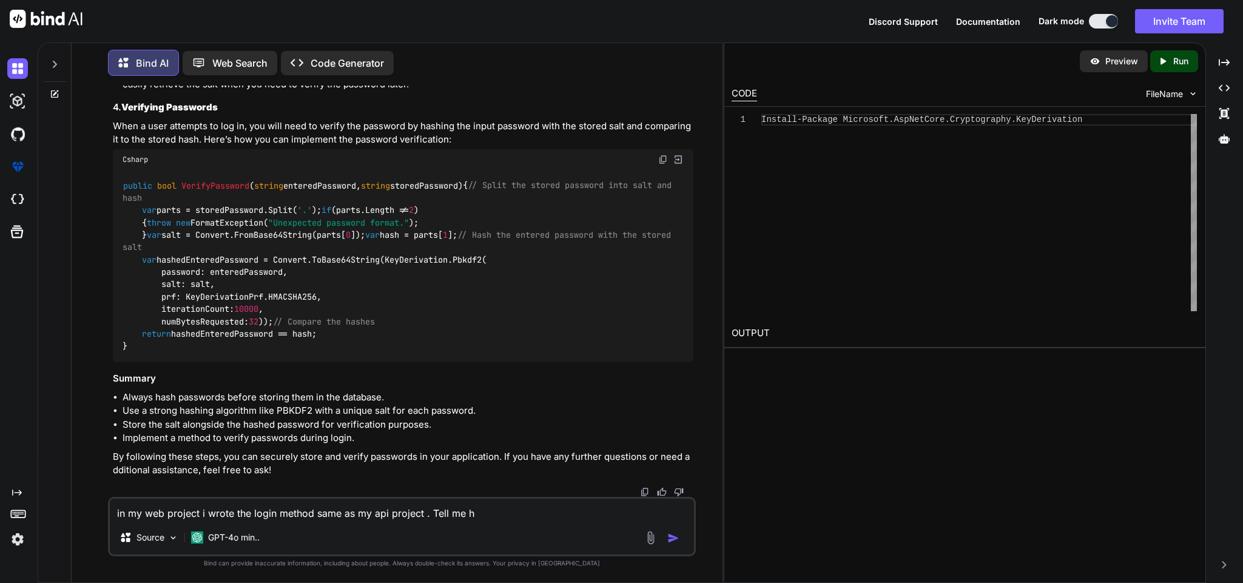
type textarea "in my web project i wrote the login method same as my api project . Tell me ho"
type textarea "x"
type textarea "in my web project i wrote the login method same as my api project . Tell me how"
type textarea "x"
type textarea "in my web project i wrote the login method same as my api project . Tell me how"
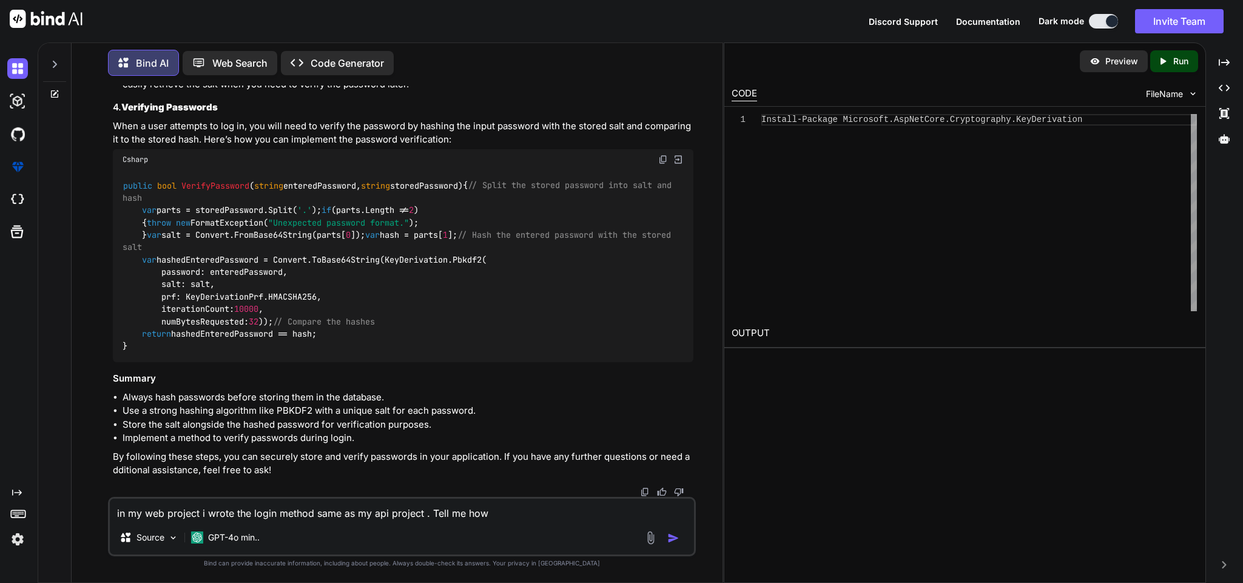
type textarea "x"
type textarea "in my web project i wrote the login method same as my api project . Tell me how…"
type textarea "x"
type textarea "in my web project i wrote the login method same as my api project . Tell me how…"
type textarea "x"
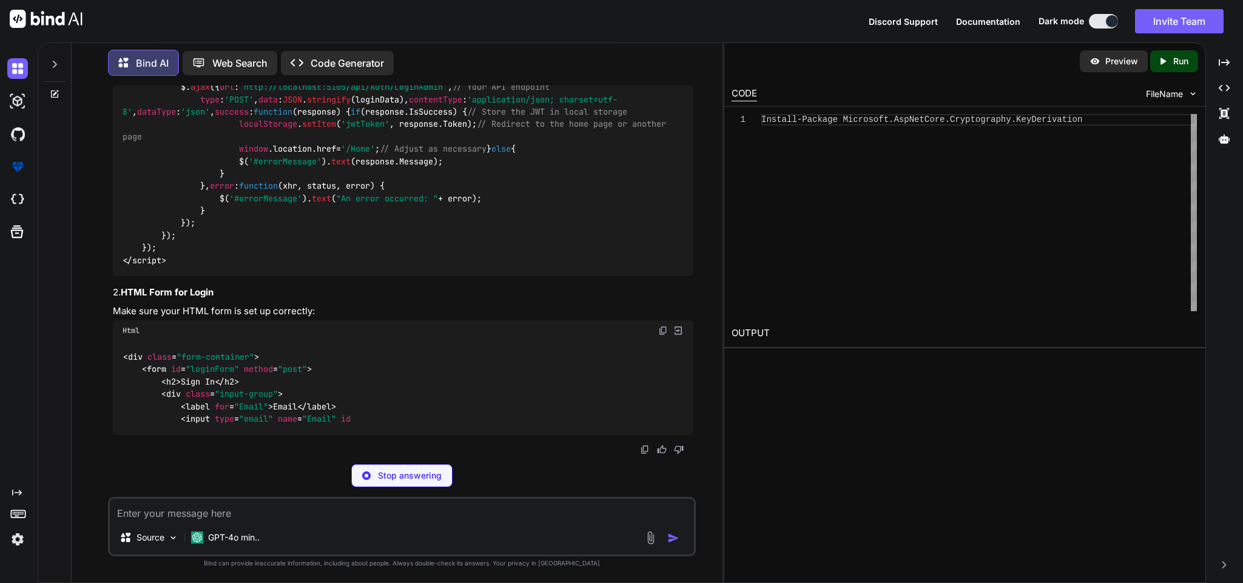
scroll to position [35888, 0]
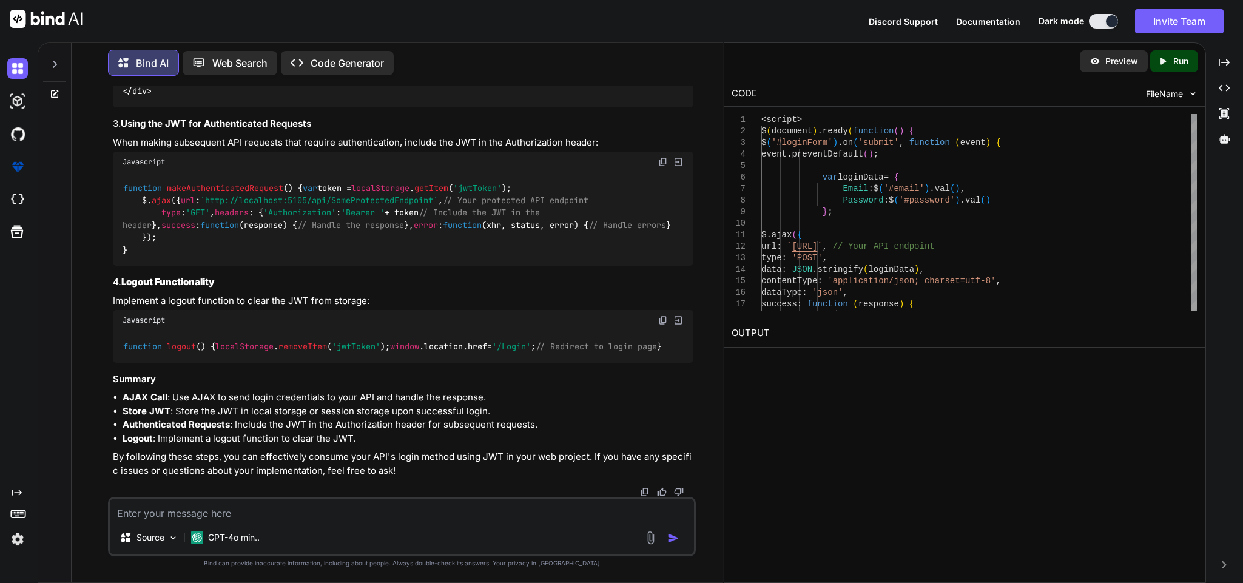
click at [384, 508] on textarea at bounding box center [401, 510] width 583 height 22
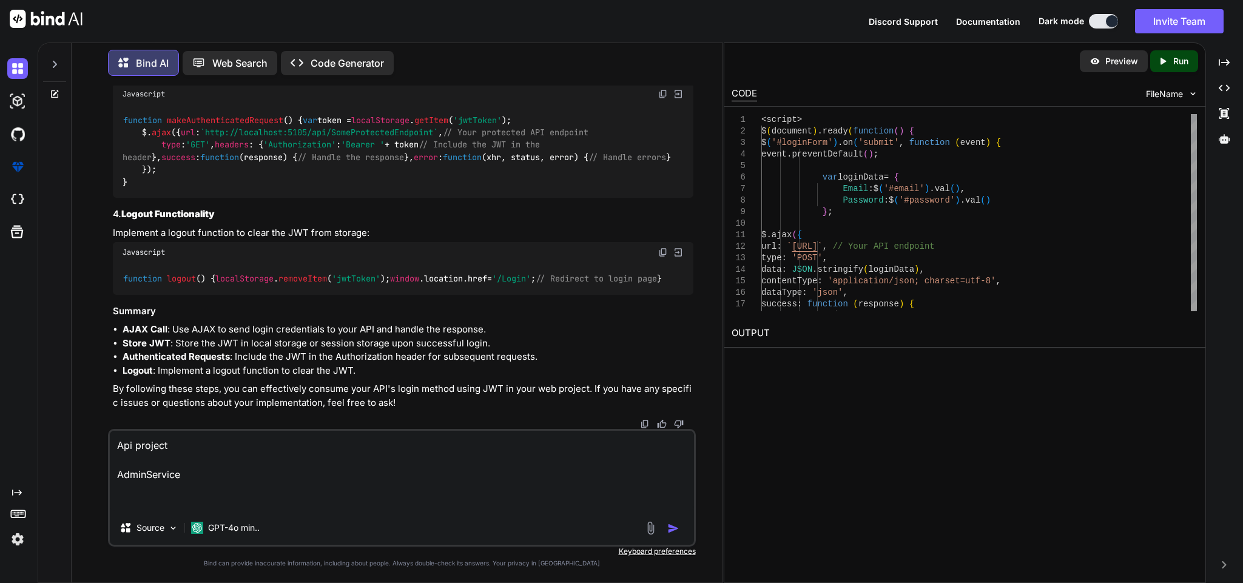
paste textarea "using AutoMapper; using Dapper; using EcommAPI.[MEDICAL_DATA].ApiServices.Inter…"
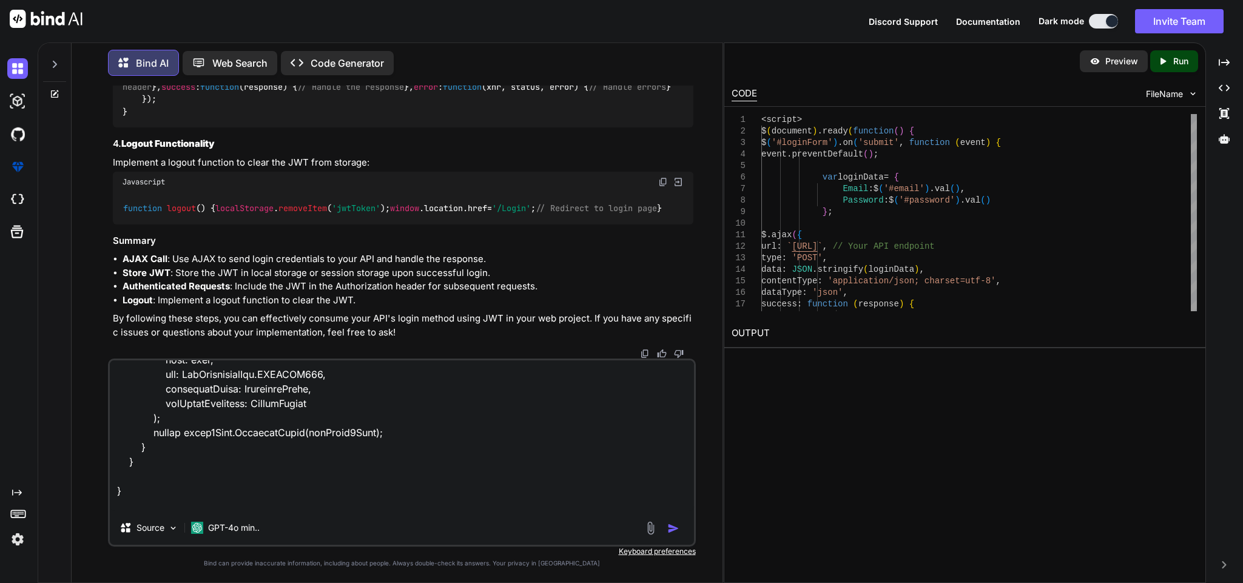
scroll to position [2577, 0]
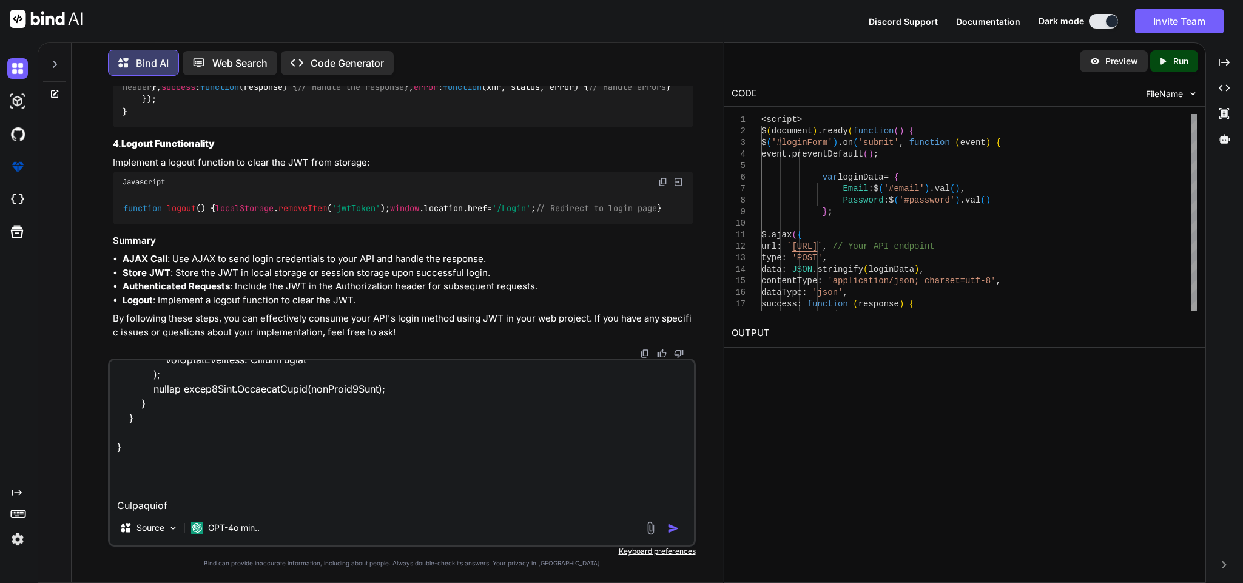
paste textarea "/// <summary> /// To Add new Admin. /// </summary> /// <param name="admin"></pa…"
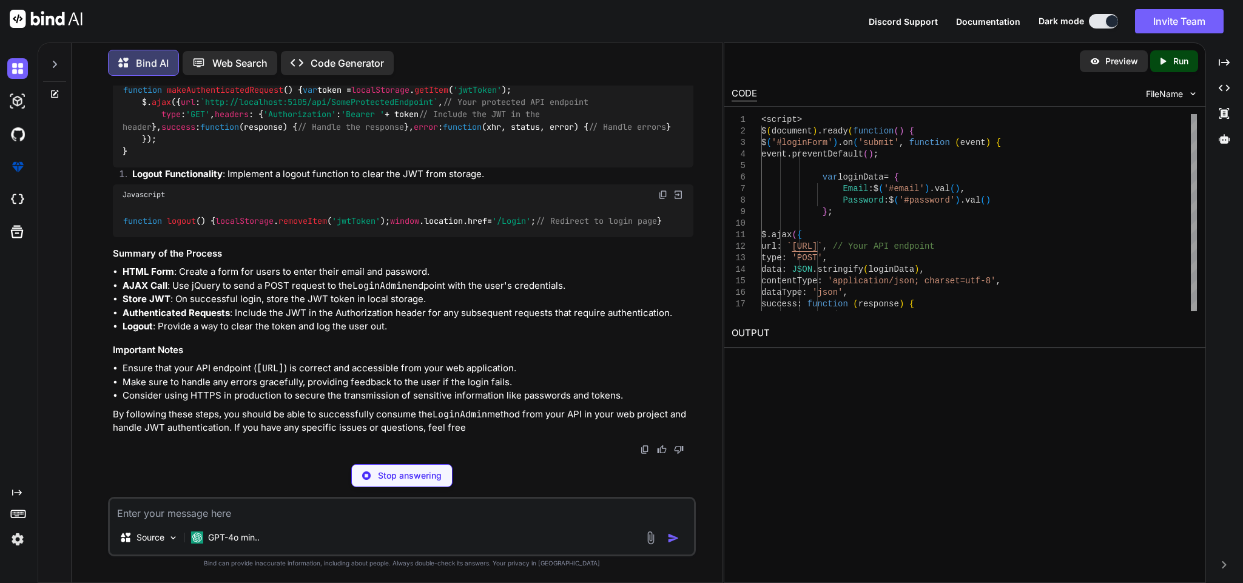
scroll to position [38289, 0]
click at [212, 514] on textarea at bounding box center [401, 510] width 583 height 22
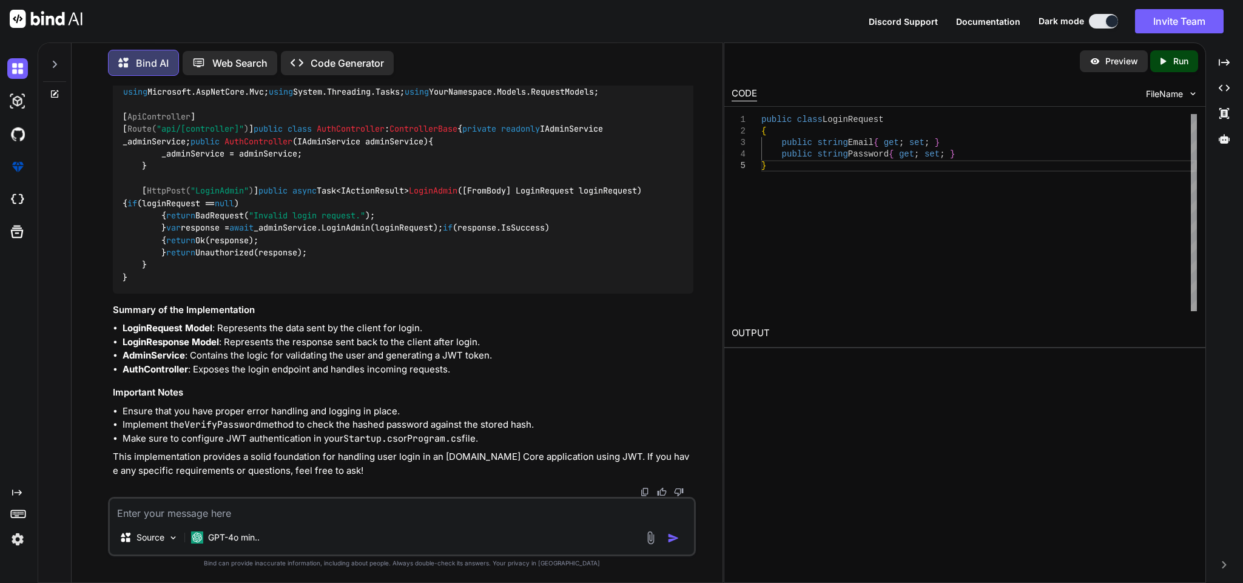
scroll to position [40632, 0]
click at [262, 517] on textarea at bounding box center [401, 510] width 583 height 22
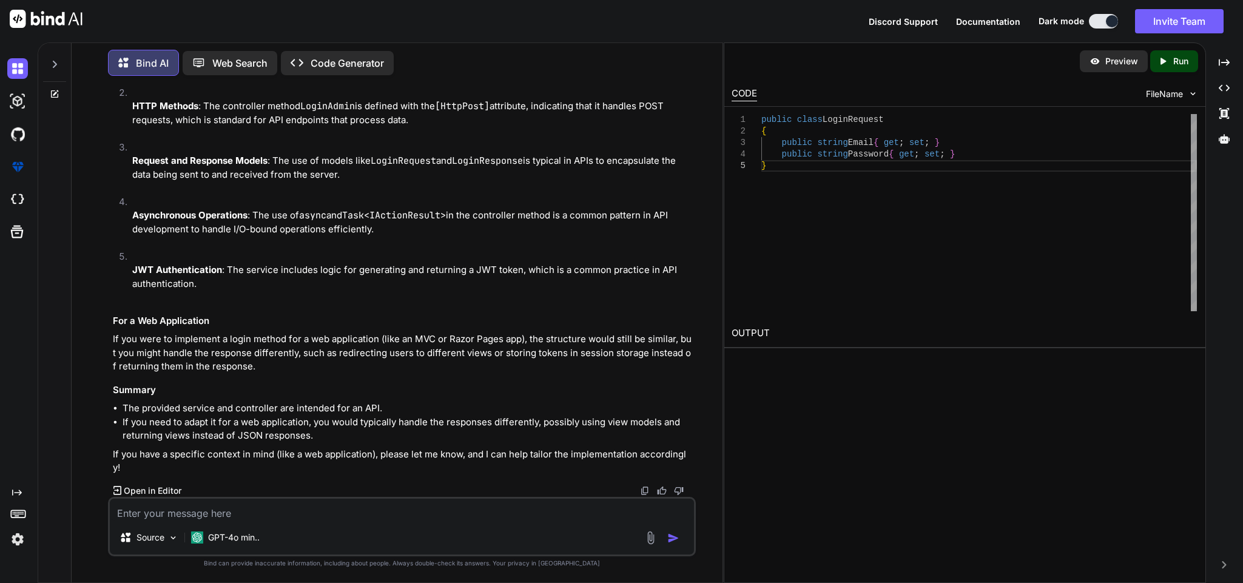
scroll to position [41187, 0]
click at [286, 519] on textarea at bounding box center [401, 510] width 583 height 22
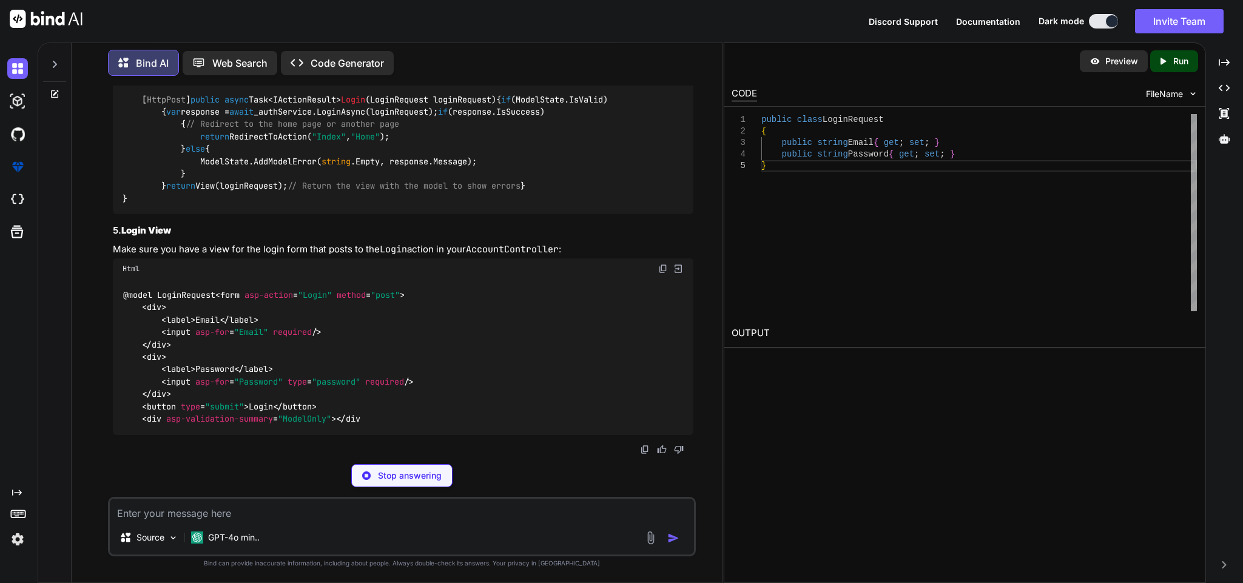
scroll to position [43174, 0]
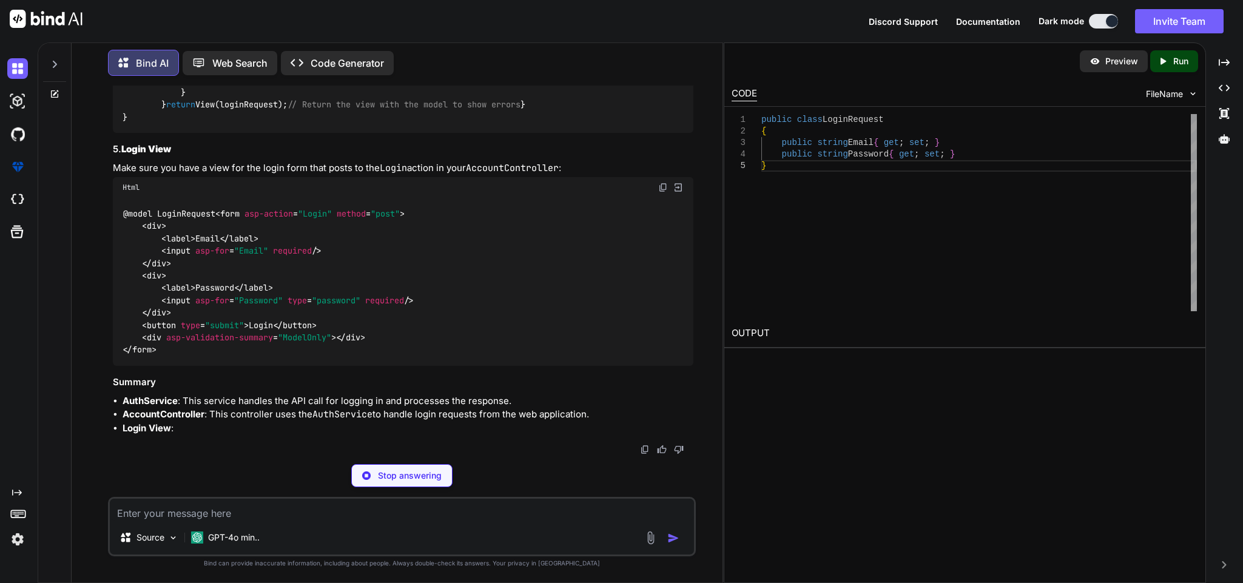
drag, startPoint x: 138, startPoint y: 170, endPoint x: 286, endPoint y: 133, distance: 151.9
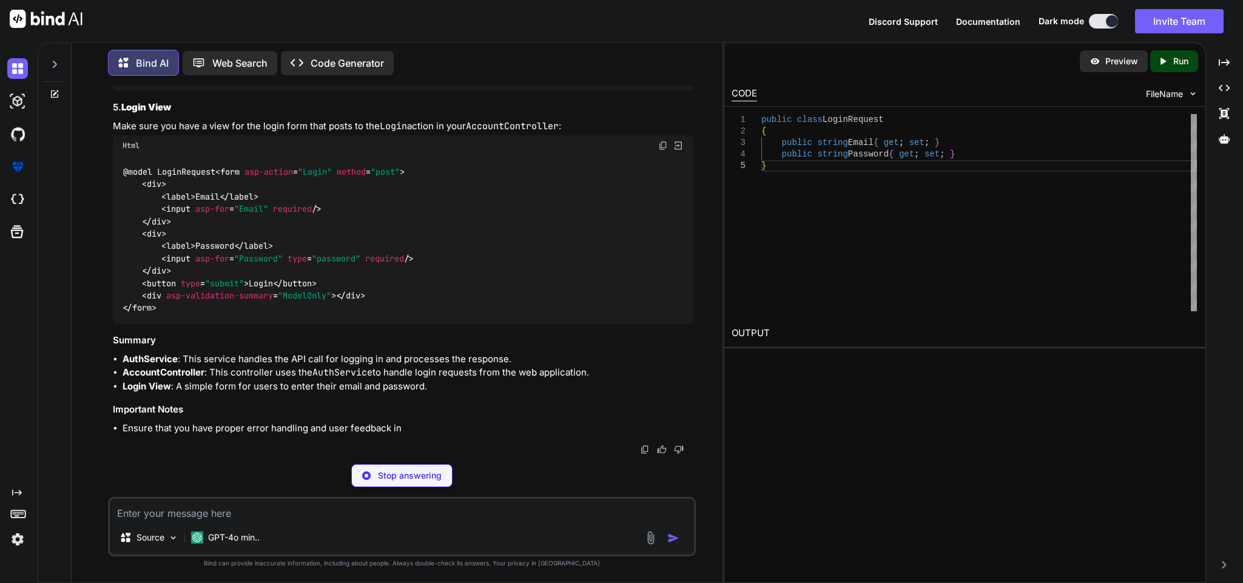
copy div "public async Task<LoginResponse> LoginAsync ( LoginRequest loginRequest ) { var…"
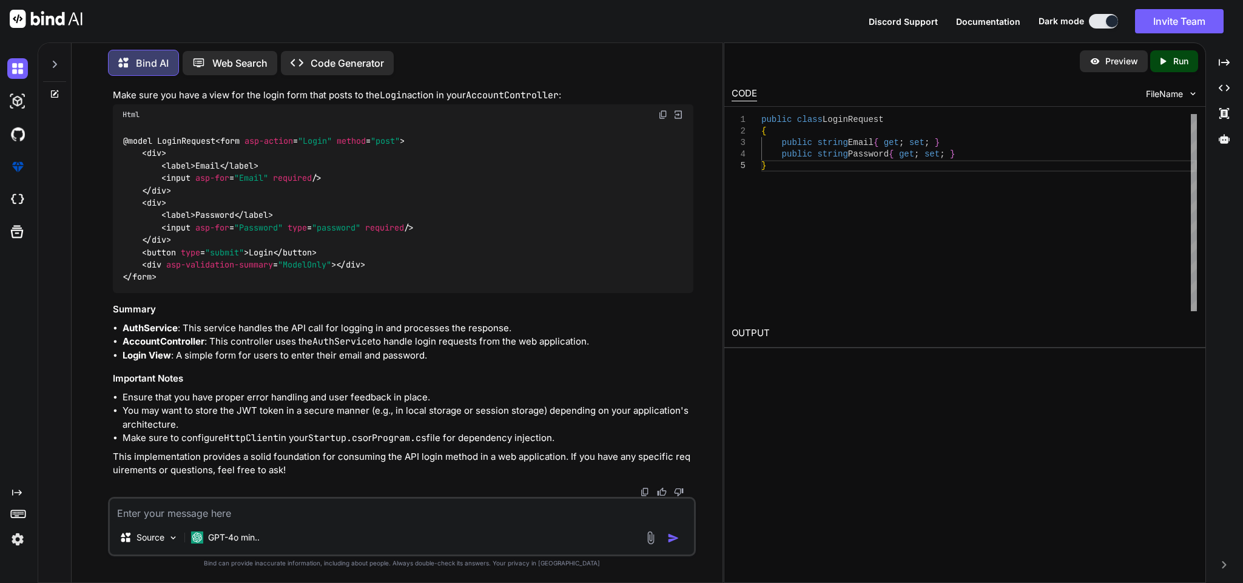
scroll to position [41997, 0]
drag, startPoint x: 131, startPoint y: 406, endPoint x: 133, endPoint y: 357, distance: 49.2
copy code "public async Task<LoginResponse> LoginAsync ( LoginRequest loginRequest ) { var…"
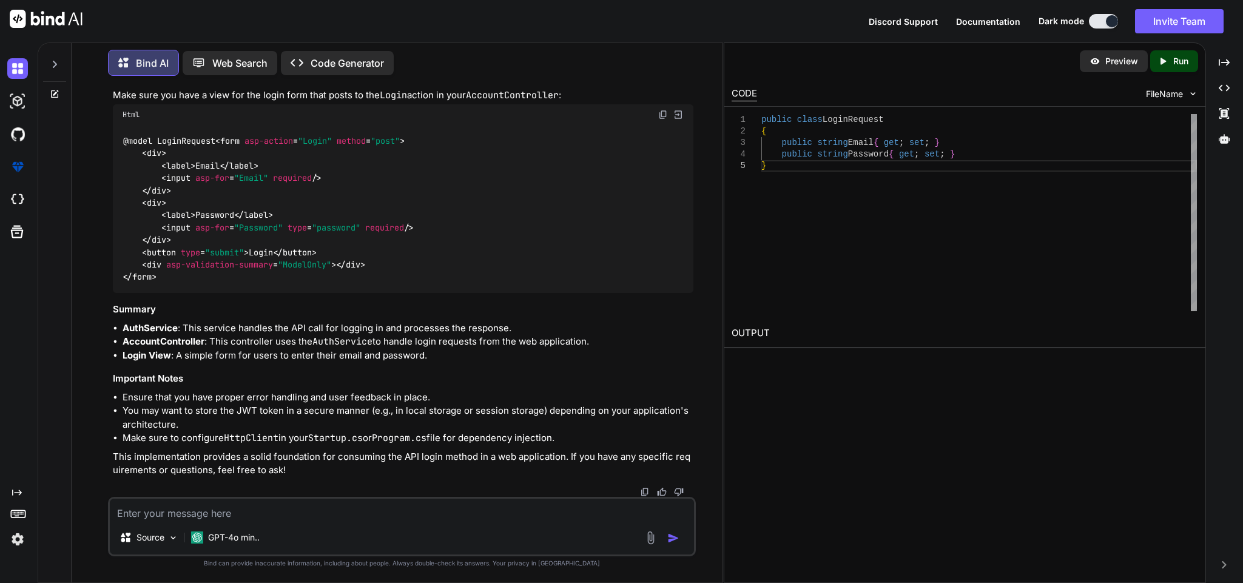
scroll to position [43297, 0]
click at [321, 505] on textarea at bounding box center [401, 510] width 583 height 22
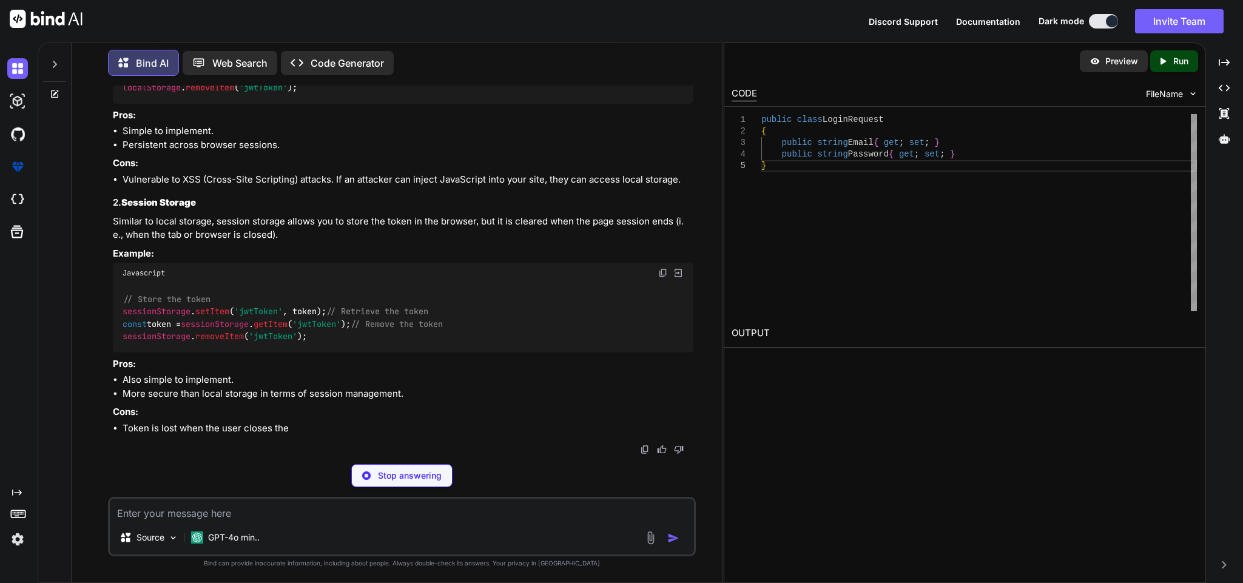
scroll to position [43760, 0]
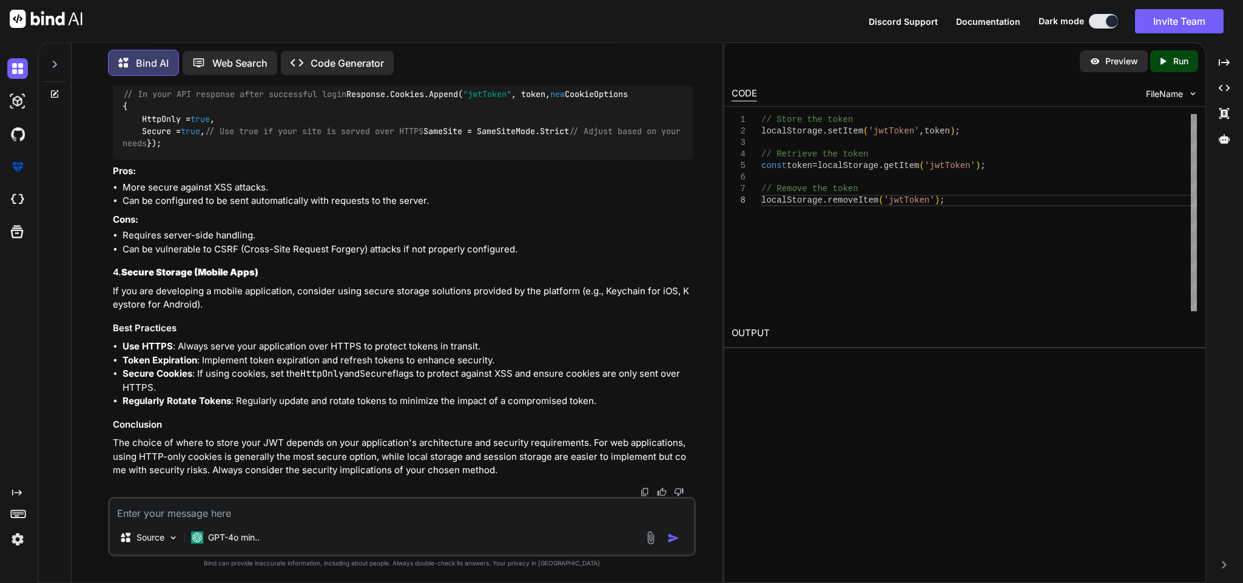
scroll to position [44033, 0]
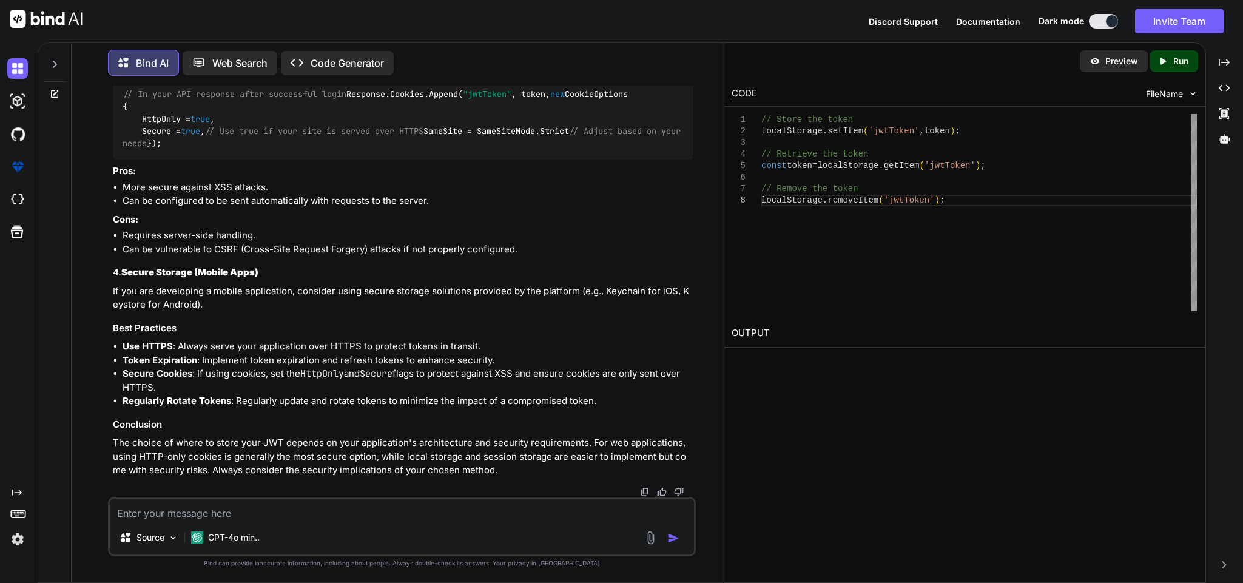
click at [213, 508] on textarea at bounding box center [401, 510] width 583 height 22
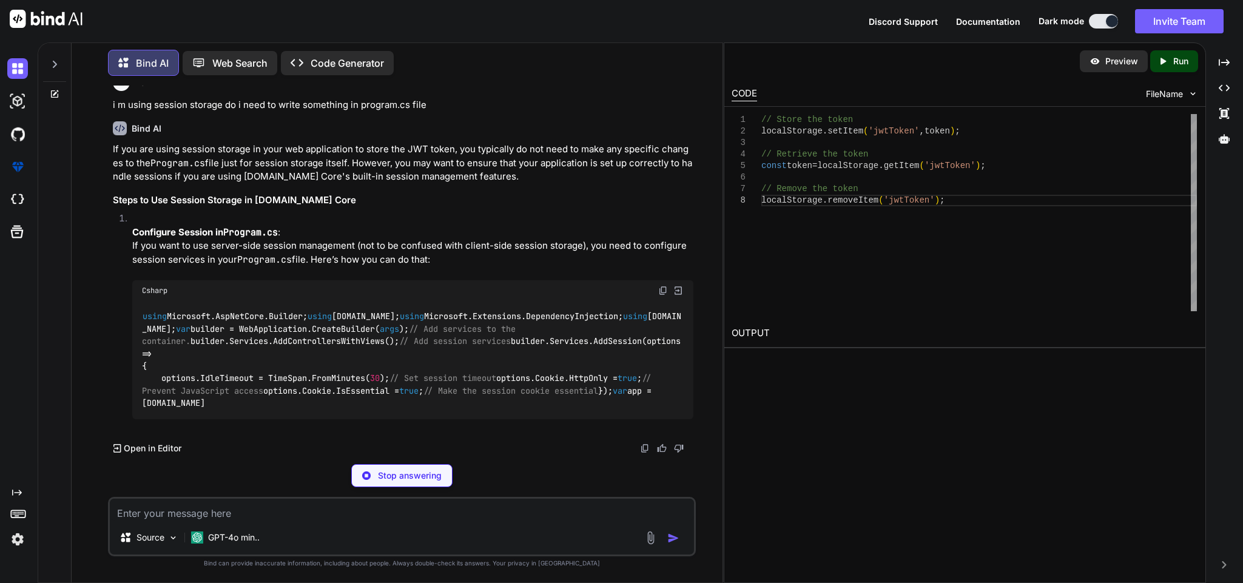
scroll to position [45087, 0]
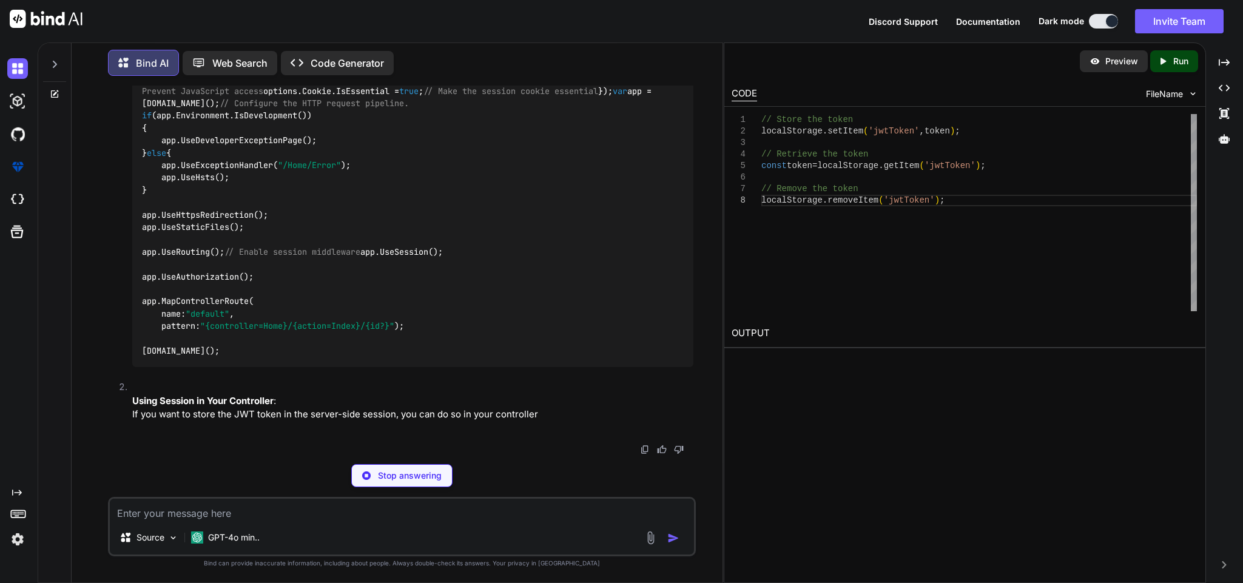
drag, startPoint x: 139, startPoint y: 319, endPoint x: 166, endPoint y: 390, distance: 76.0
click at [168, 367] on div "using Microsoft.AspNetCore.Builder; using [DOMAIN_NAME]; using Microsoft.Extens…" at bounding box center [412, 184] width 560 height 366
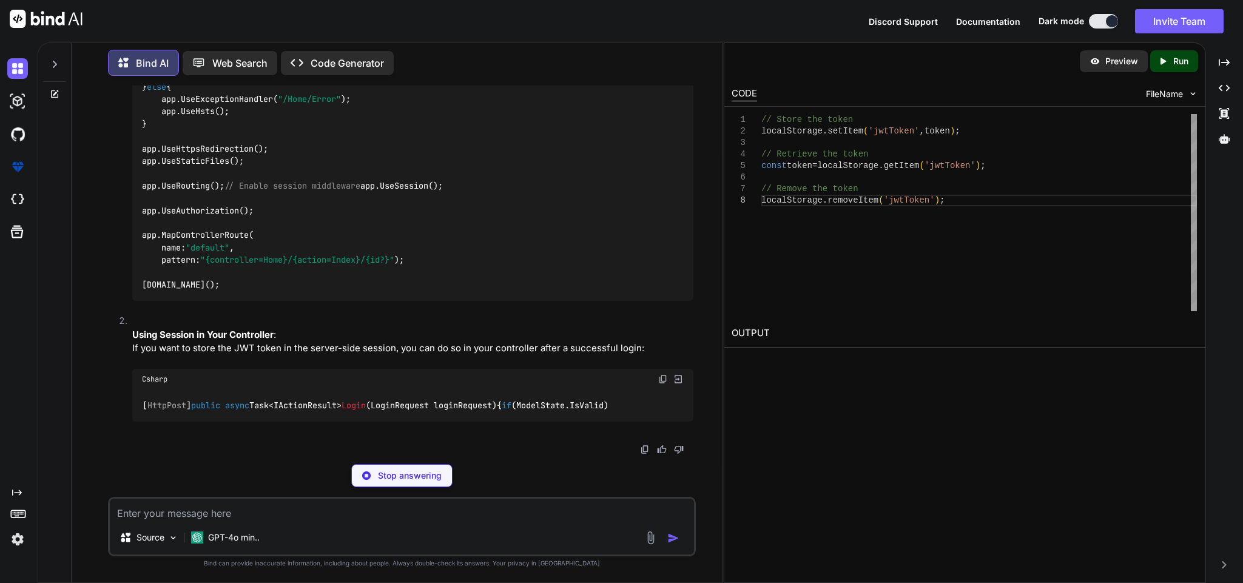
copy code "// Add session services builder.Services.AddSession(options => { options.IdleTi…"
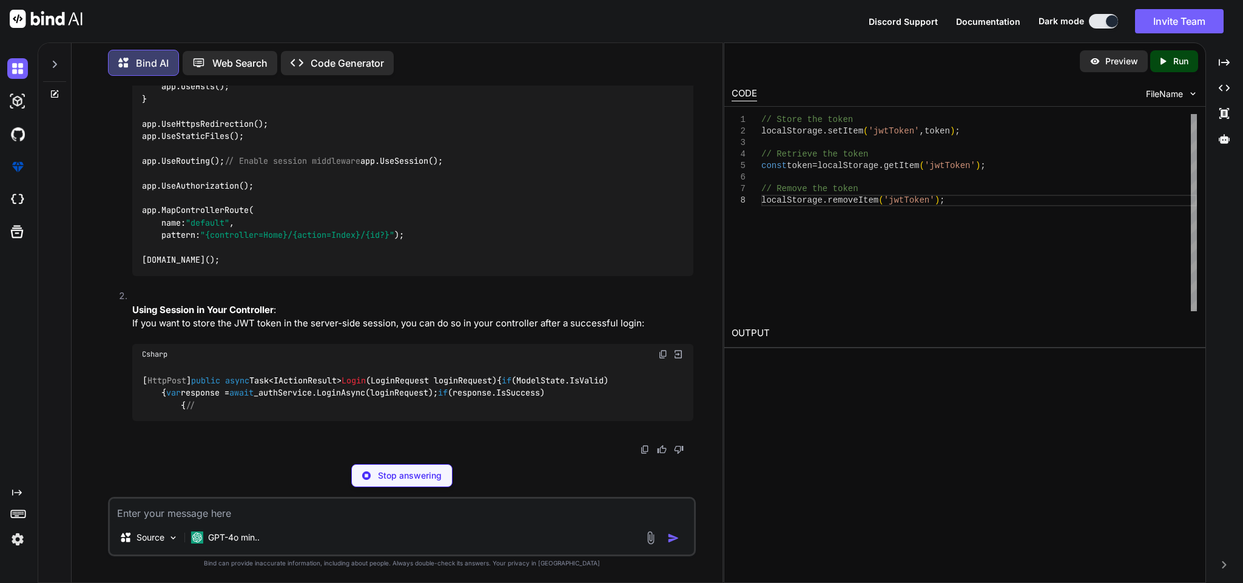
click at [423, 276] on div "using Microsoft.AspNetCore.Builder; using [DOMAIN_NAME]; using Microsoft.Extens…" at bounding box center [412, 93] width 560 height 366
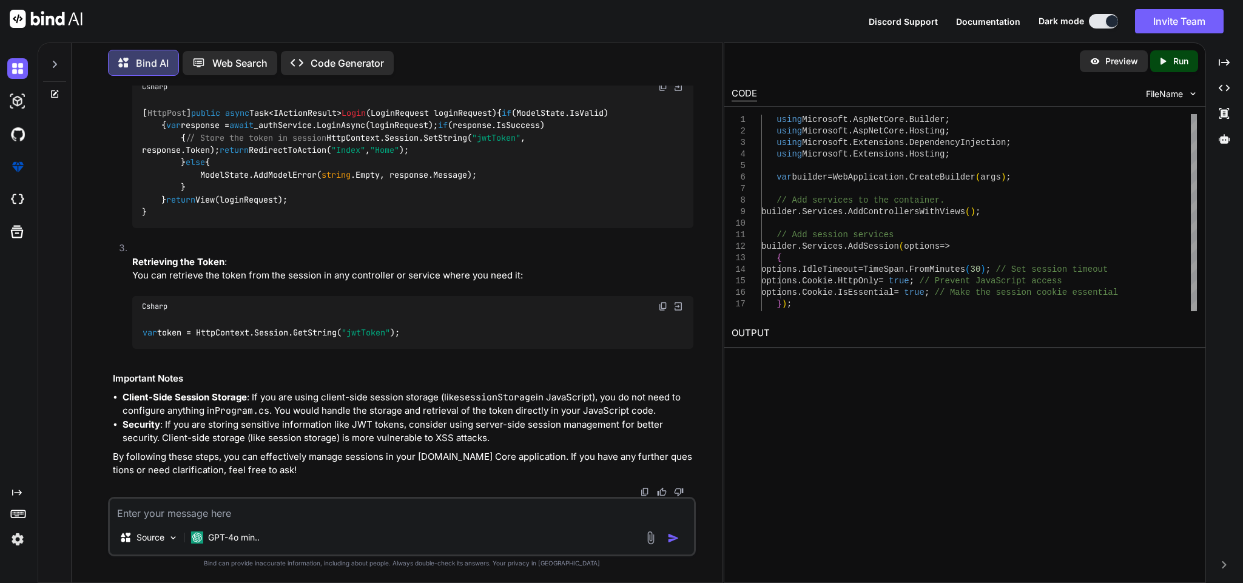
scroll to position [45814, 0]
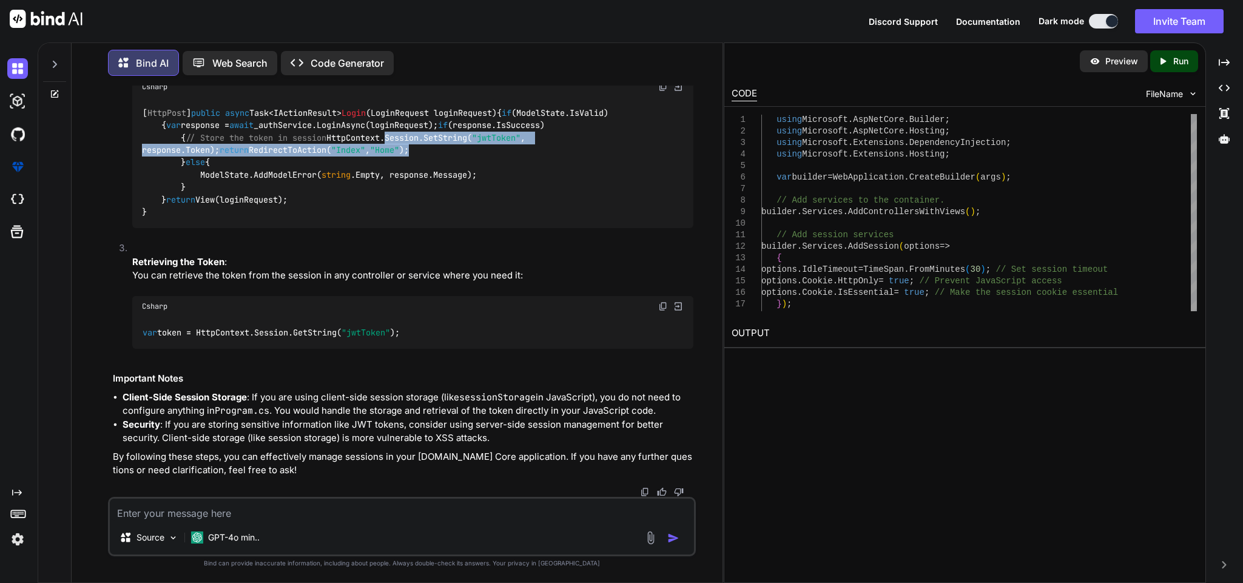
drag, startPoint x: 197, startPoint y: 249, endPoint x: 451, endPoint y: 261, distance: 254.4
click at [451, 228] on div "[ HttpPost ] public async Task<IActionResult> Login ( LoginRequest loginRequest…" at bounding box center [412, 162] width 560 height 131
copy code "HttpContext.Session.SetString( "jwtToken" , response.Token); return RedirectToA…"
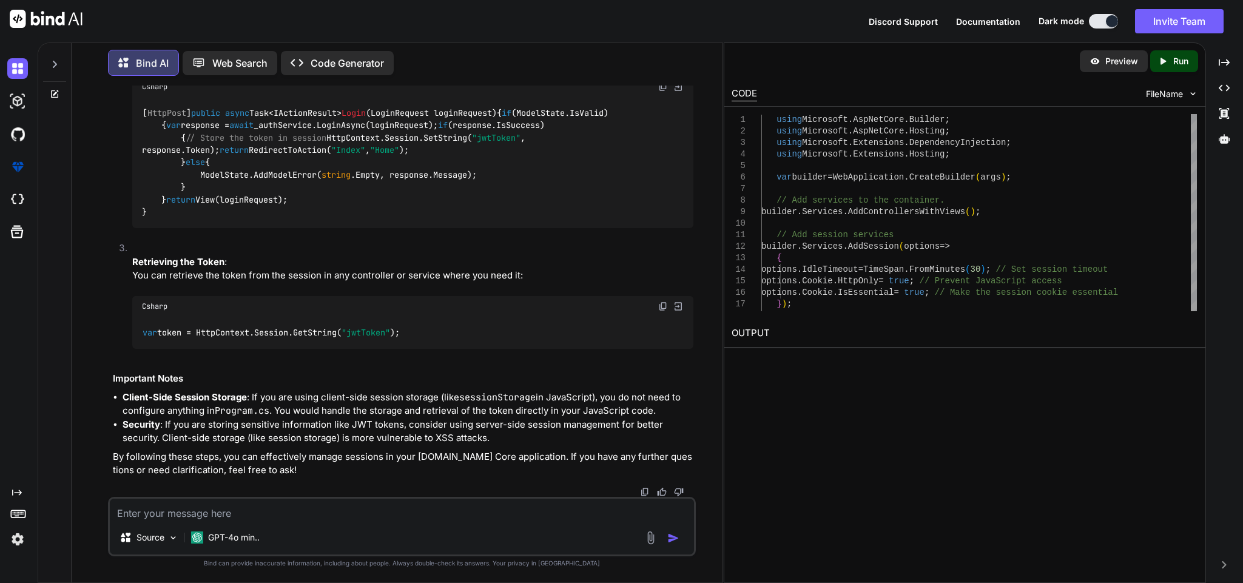
click at [519, 228] on div "[ HttpPost ] public async Task<IActionResult> Login ( LoginRequest loginRequest…" at bounding box center [412, 162] width 560 height 131
click at [355, 513] on textarea at bounding box center [401, 510] width 583 height 22
paste textarea "public async Task<LoginResponse> LoginAdmin(LoginRequest loginRequest) { var re…"
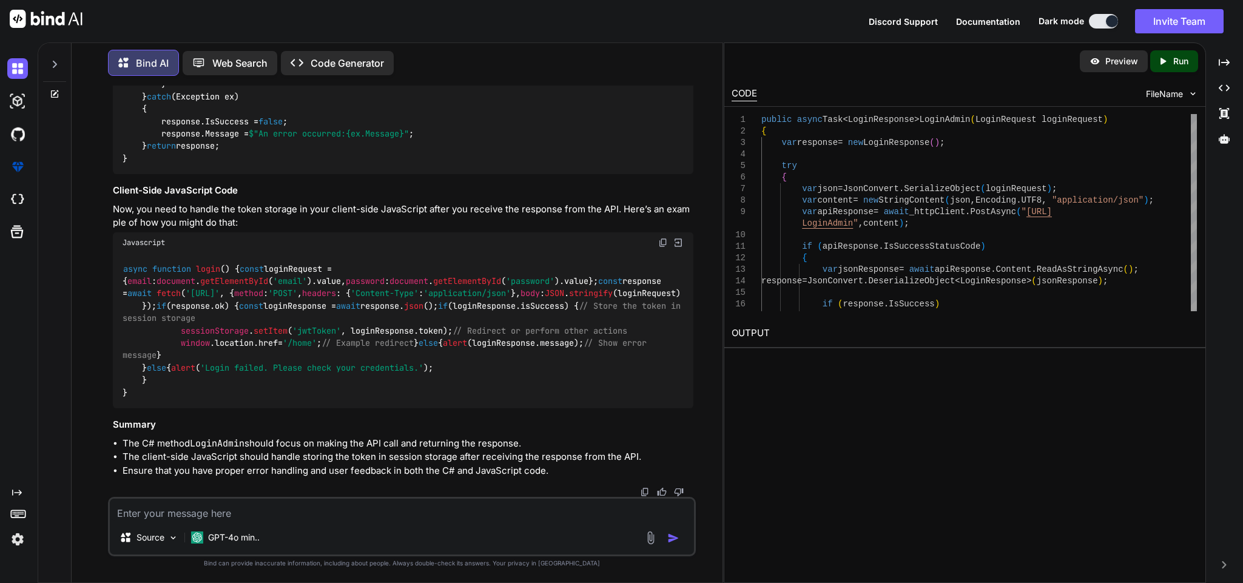
scroll to position [47149, 0]
click at [659, 238] on img at bounding box center [663, 243] width 10 height 10
click at [663, 238] on img at bounding box center [663, 243] width 10 height 10
click at [520, 515] on textarea at bounding box center [401, 510] width 583 height 22
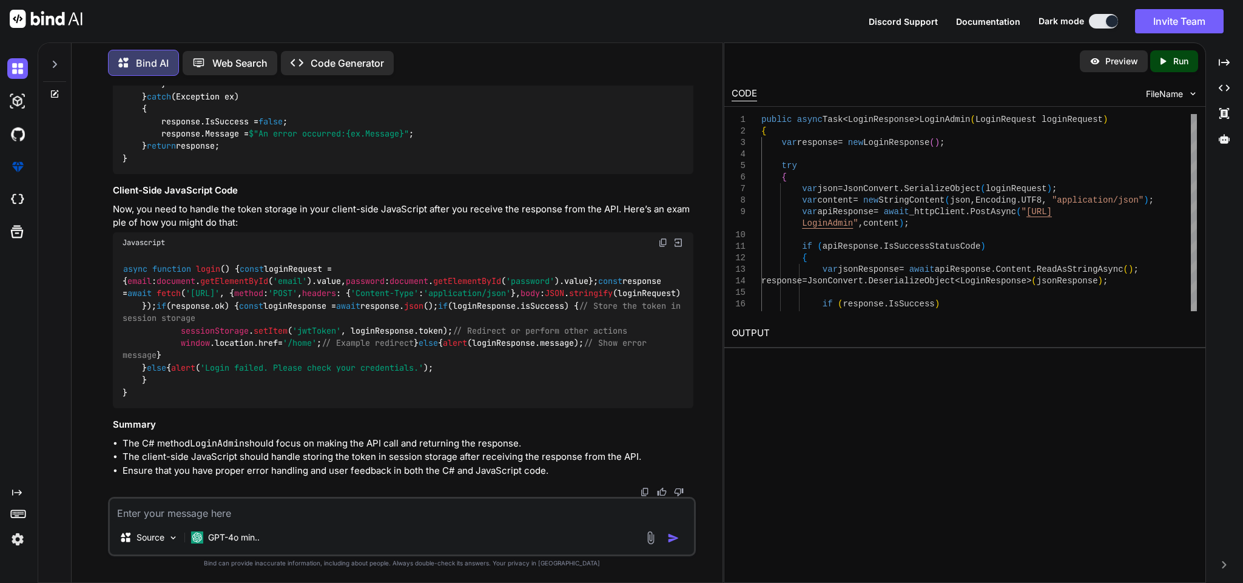
paste textarea "<script> $(document).ready(function() { $('#loginForm').on('submit', function (…"
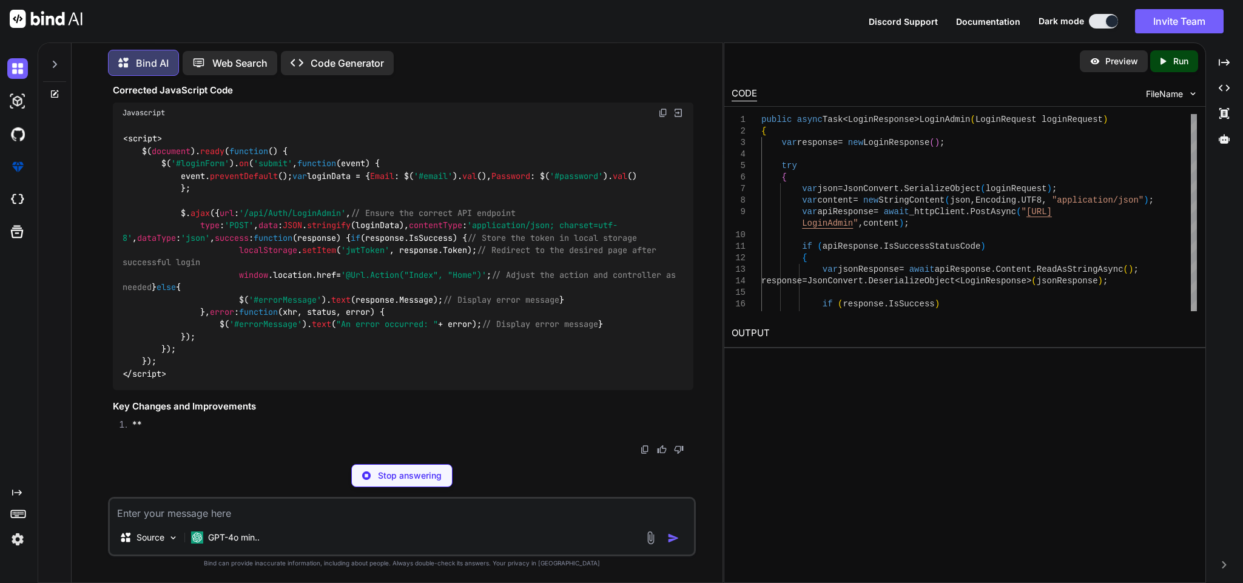
scroll to position [48006, 0]
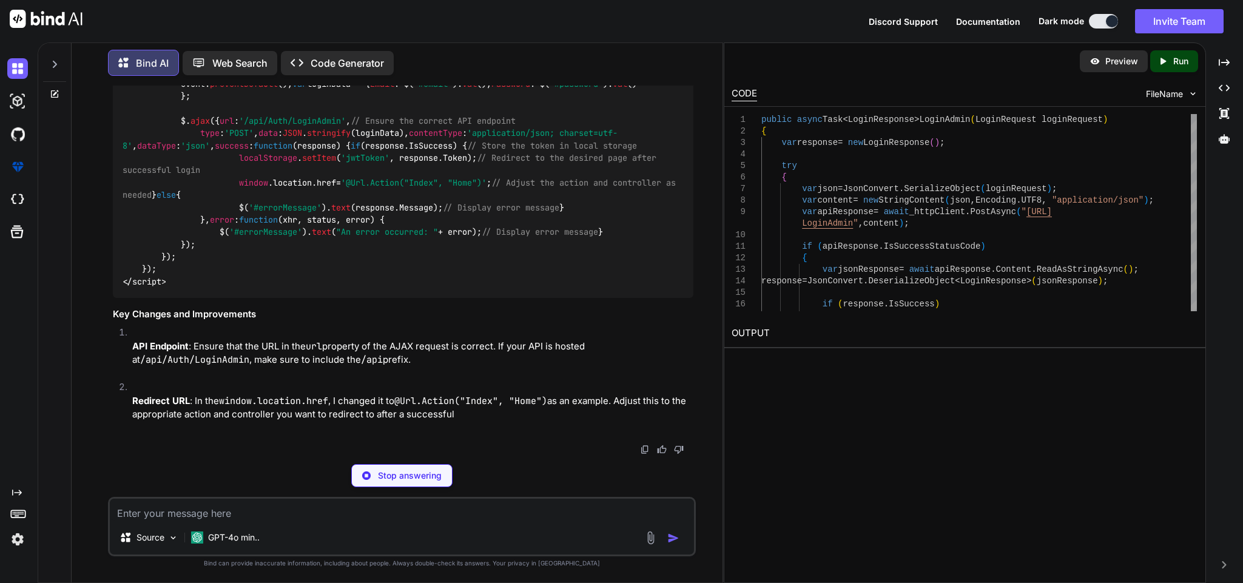
click at [291, 503] on textarea at bounding box center [401, 510] width 583 height 22
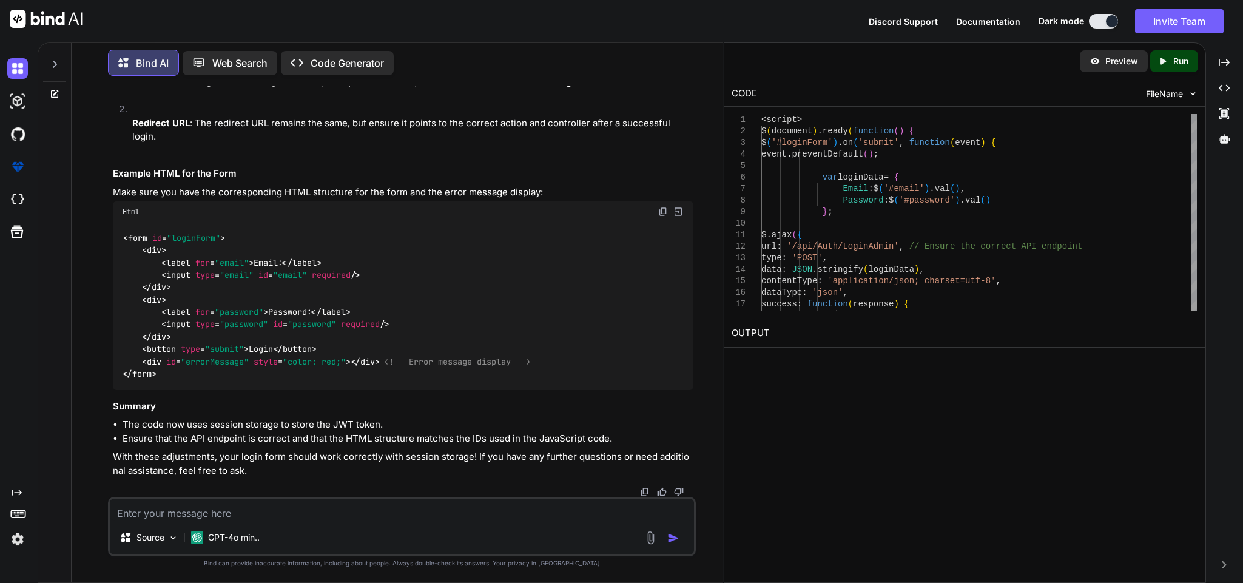
scroll to position [48973, 0]
